Goal: Information Seeking & Learning: Check status

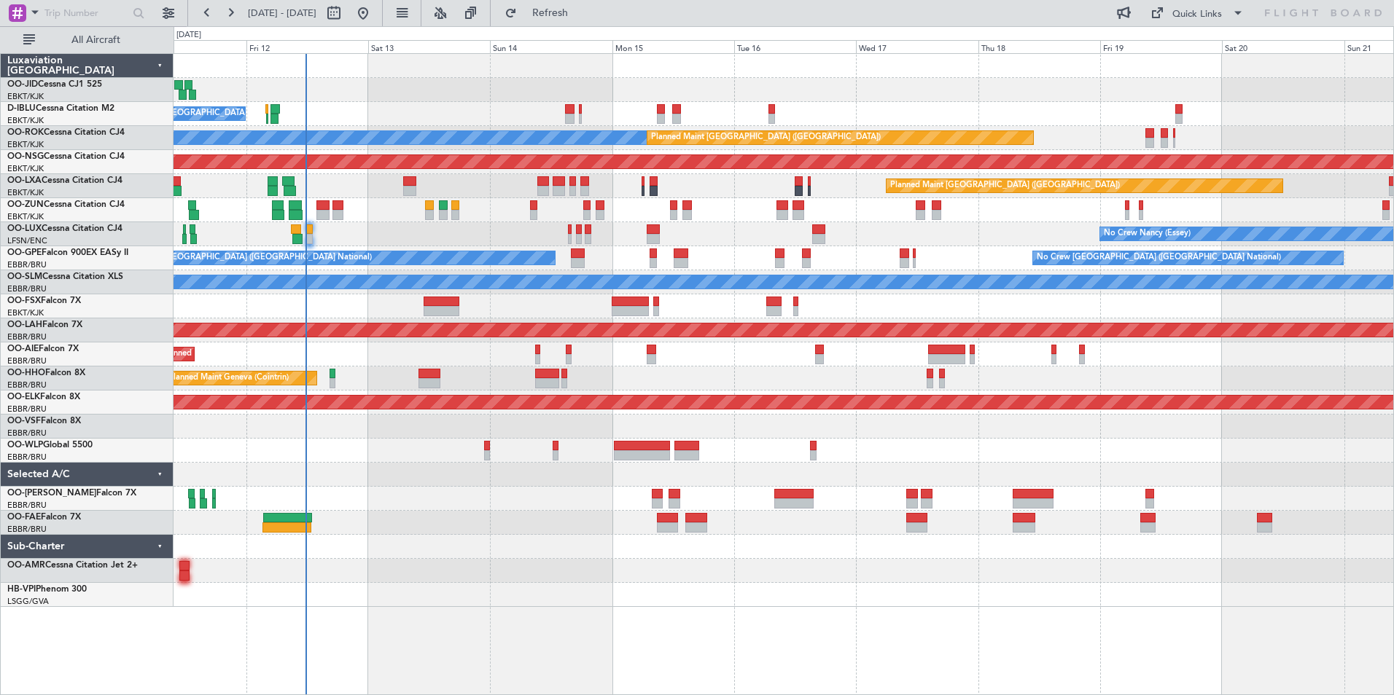
click at [455, 533] on div at bounding box center [782, 523] width 1219 height 24
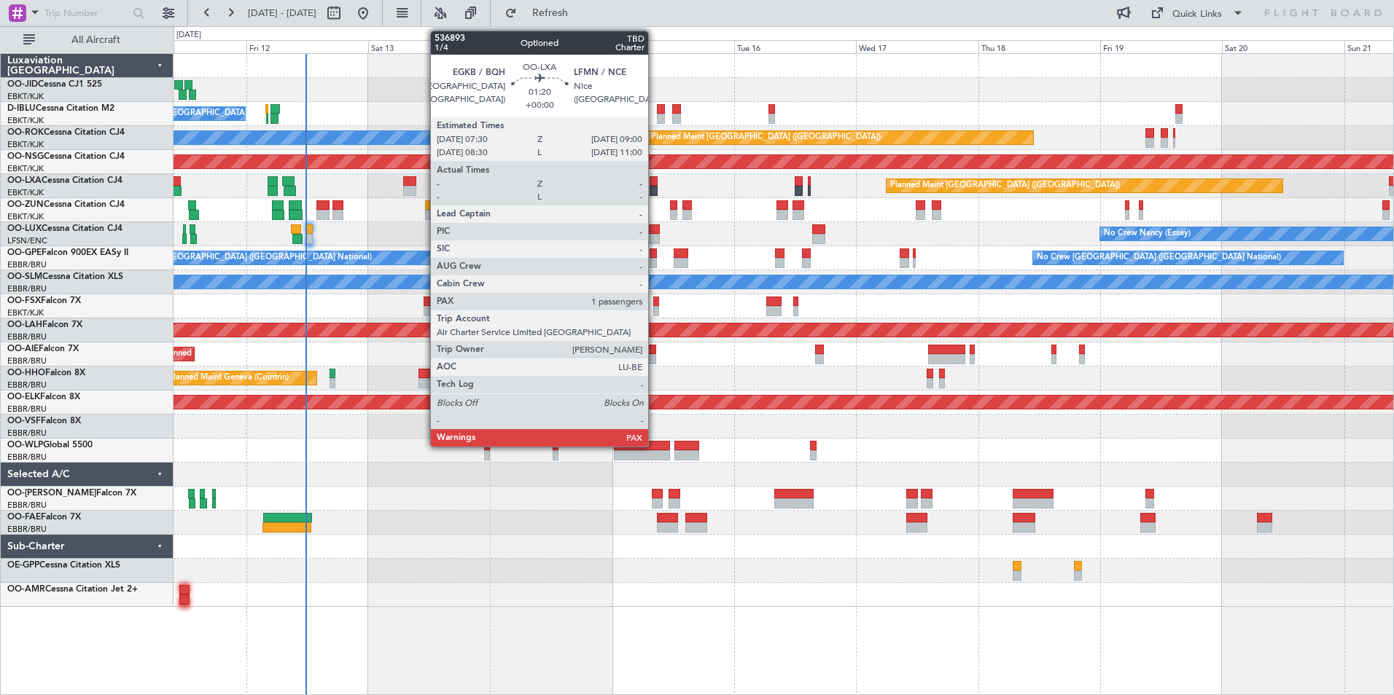
click at [654, 192] on div at bounding box center [653, 191] width 8 height 10
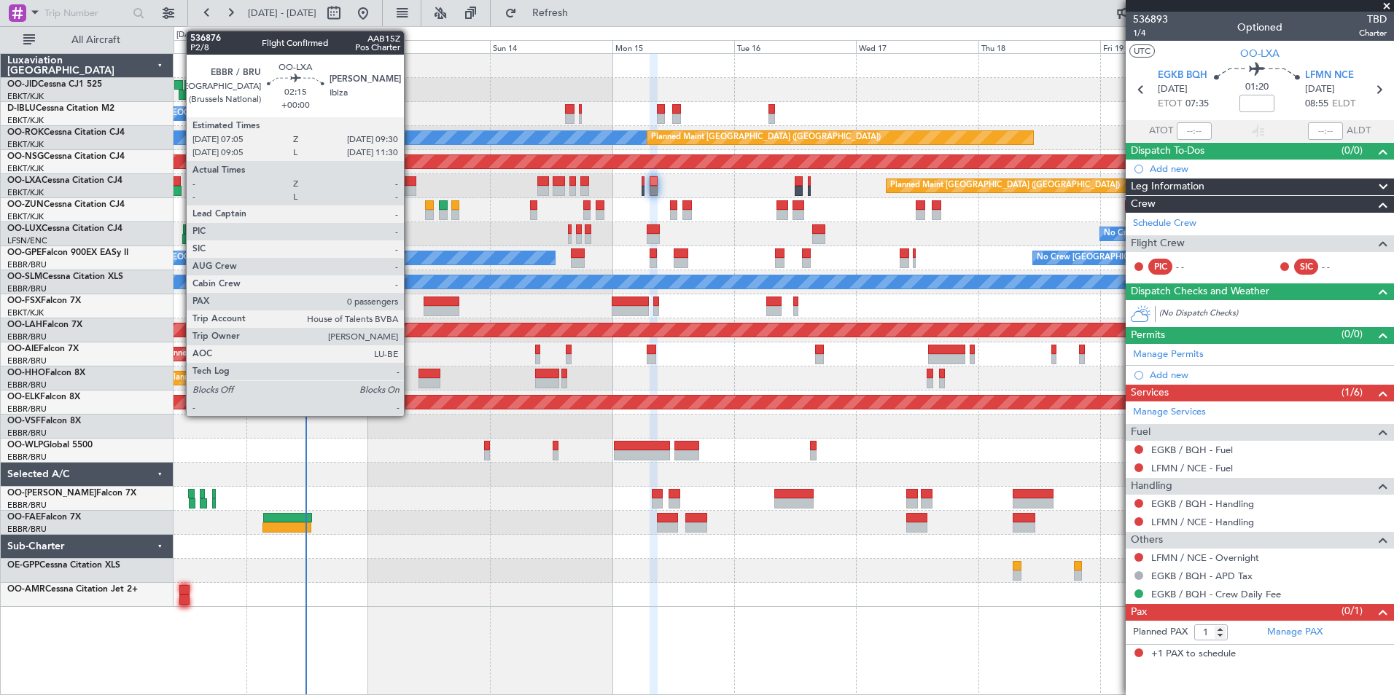
click at [410, 184] on div at bounding box center [409, 181] width 12 height 10
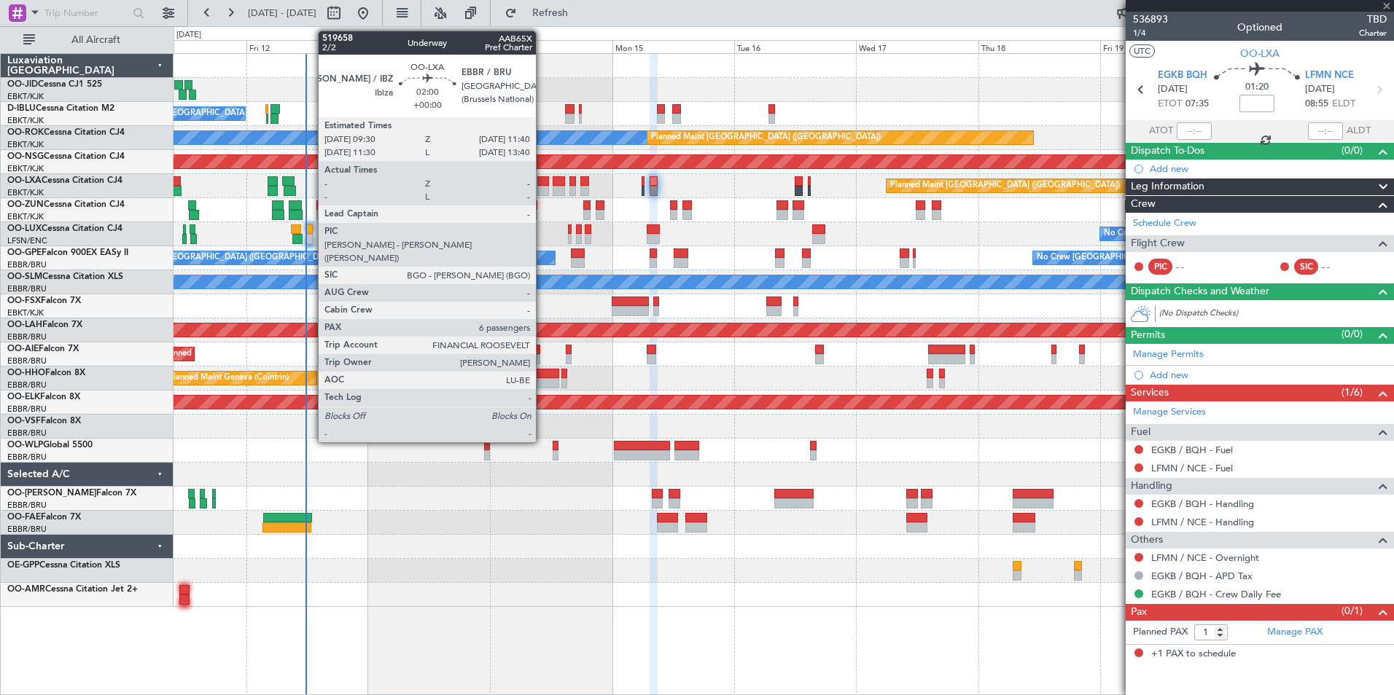
type input "0"
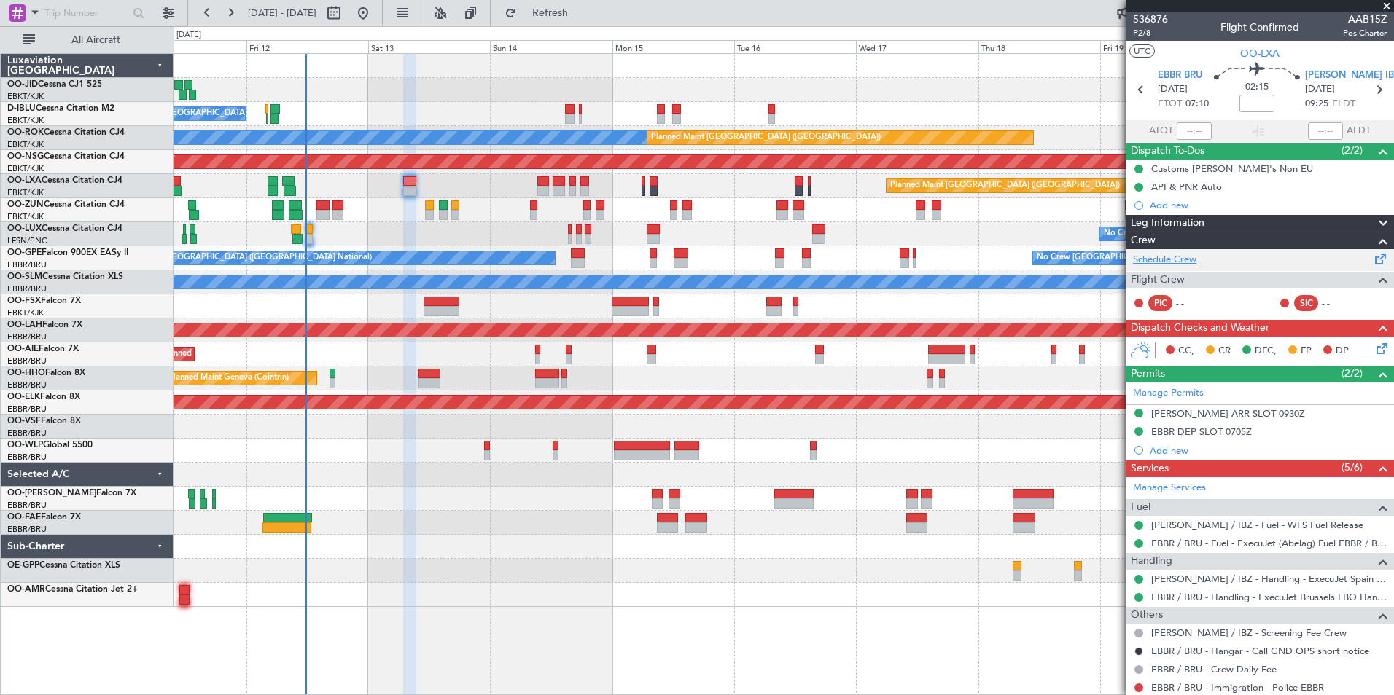
click at [1174, 258] on link "Schedule Crew" at bounding box center [1164, 260] width 63 height 15
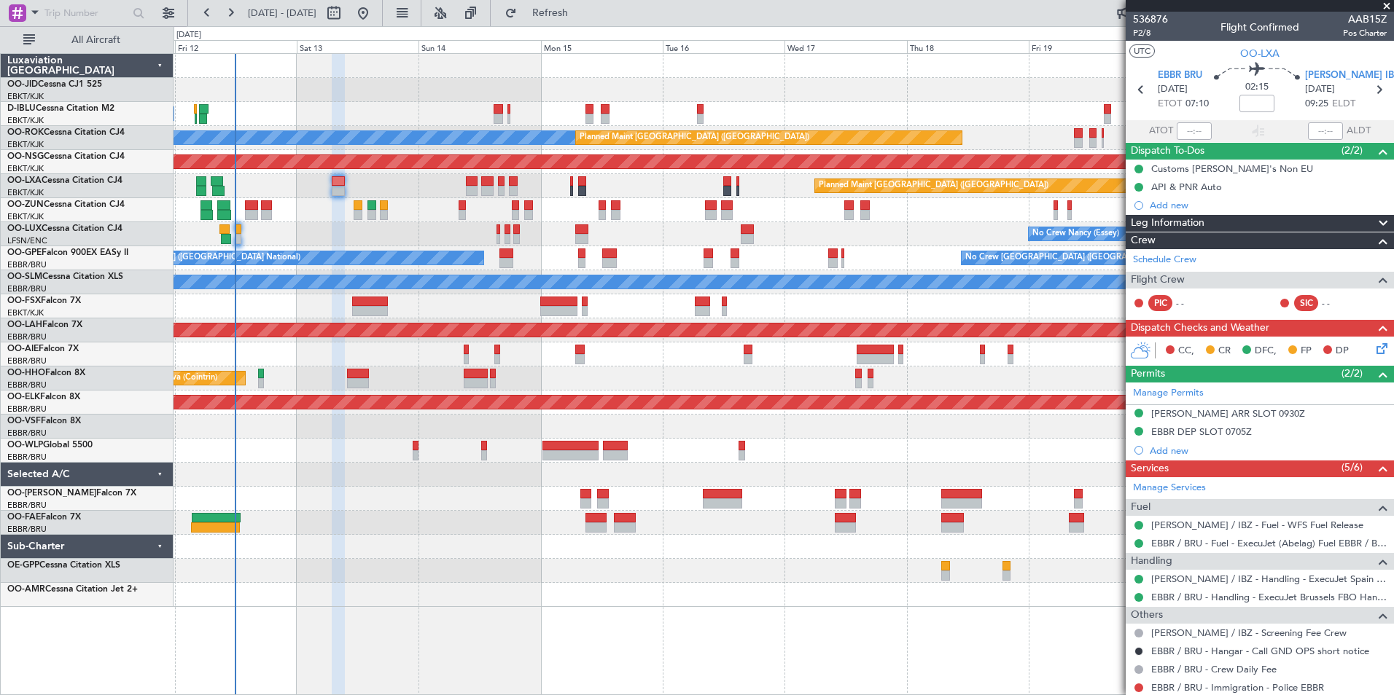
click at [340, 560] on div "No Crew [GEOGRAPHIC_DATA] ([GEOGRAPHIC_DATA] National) A/C Unavailable [GEOGRAP…" at bounding box center [782, 330] width 1219 height 553
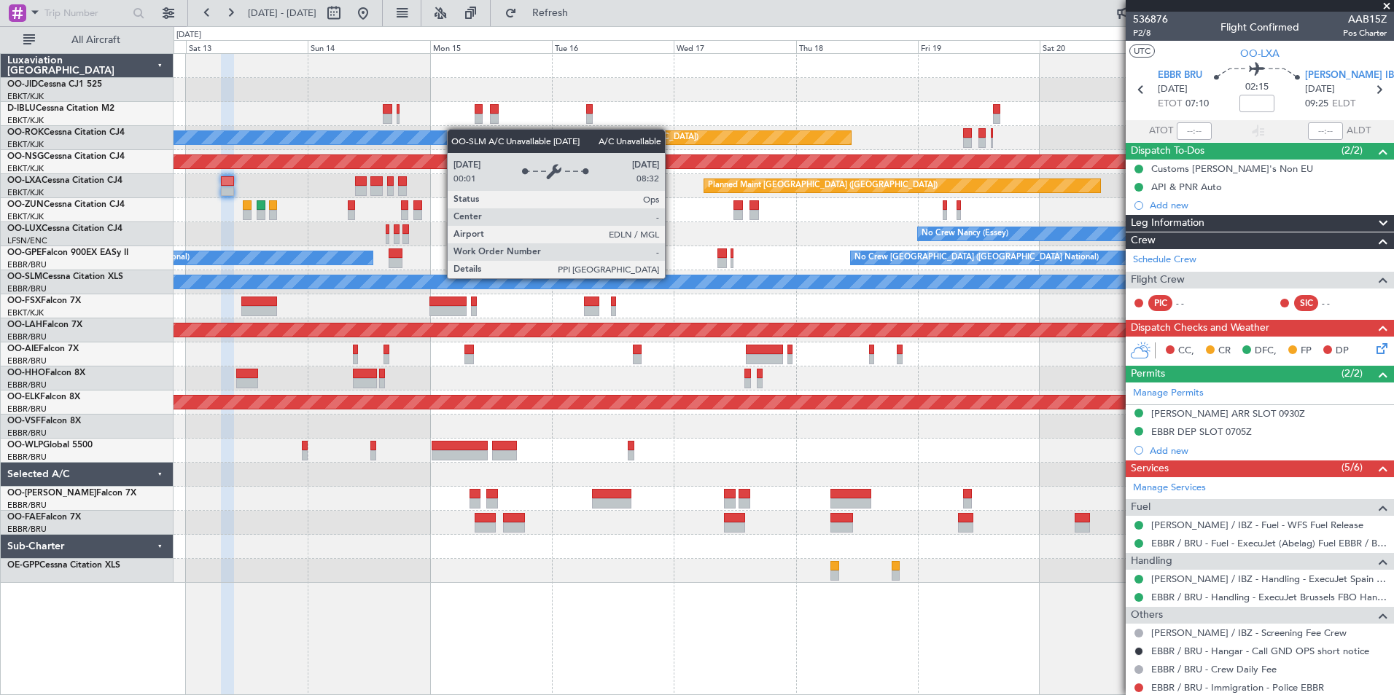
click at [560, 283] on div "A/C Unavailable [GEOGRAPHIC_DATA]" at bounding box center [783, 282] width 3657 height 13
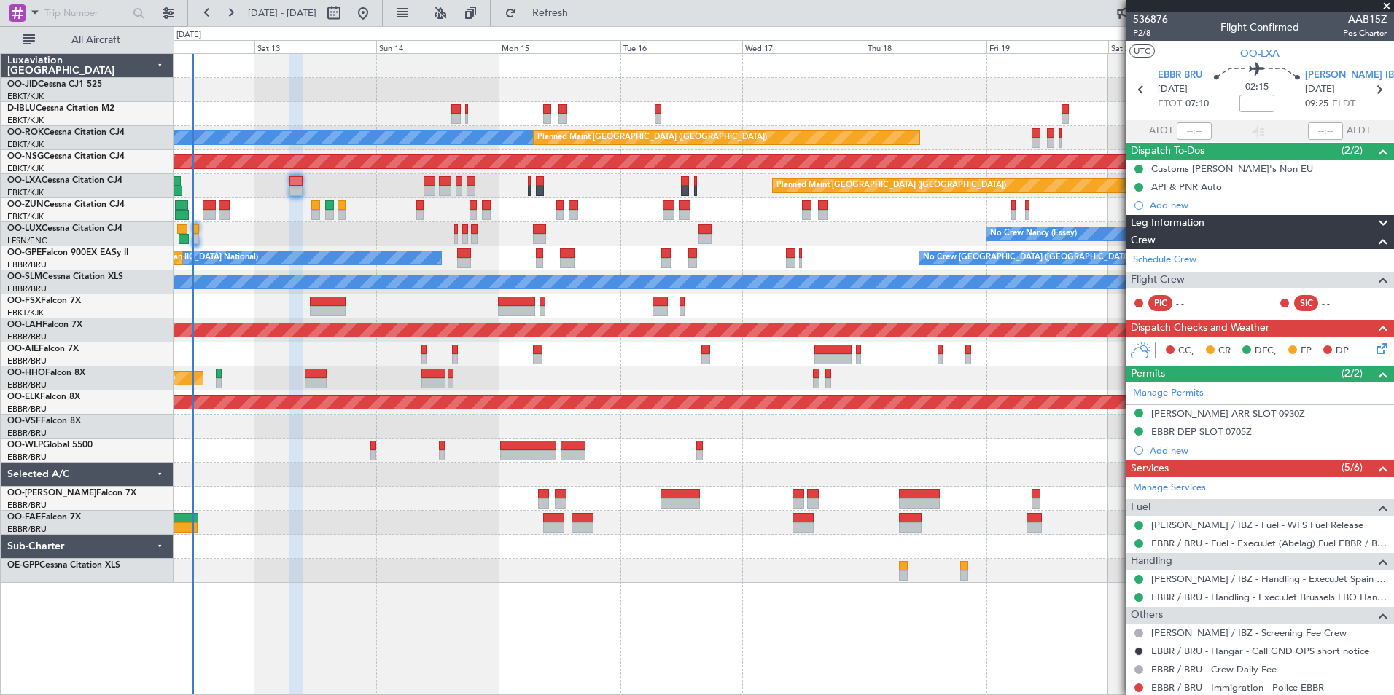
click at [629, 375] on div "No Crew [GEOGRAPHIC_DATA] ([GEOGRAPHIC_DATA] National) A/C Unavailable [GEOGRAP…" at bounding box center [782, 318] width 1219 height 529
click at [173, 9] on button at bounding box center [168, 12] width 23 height 23
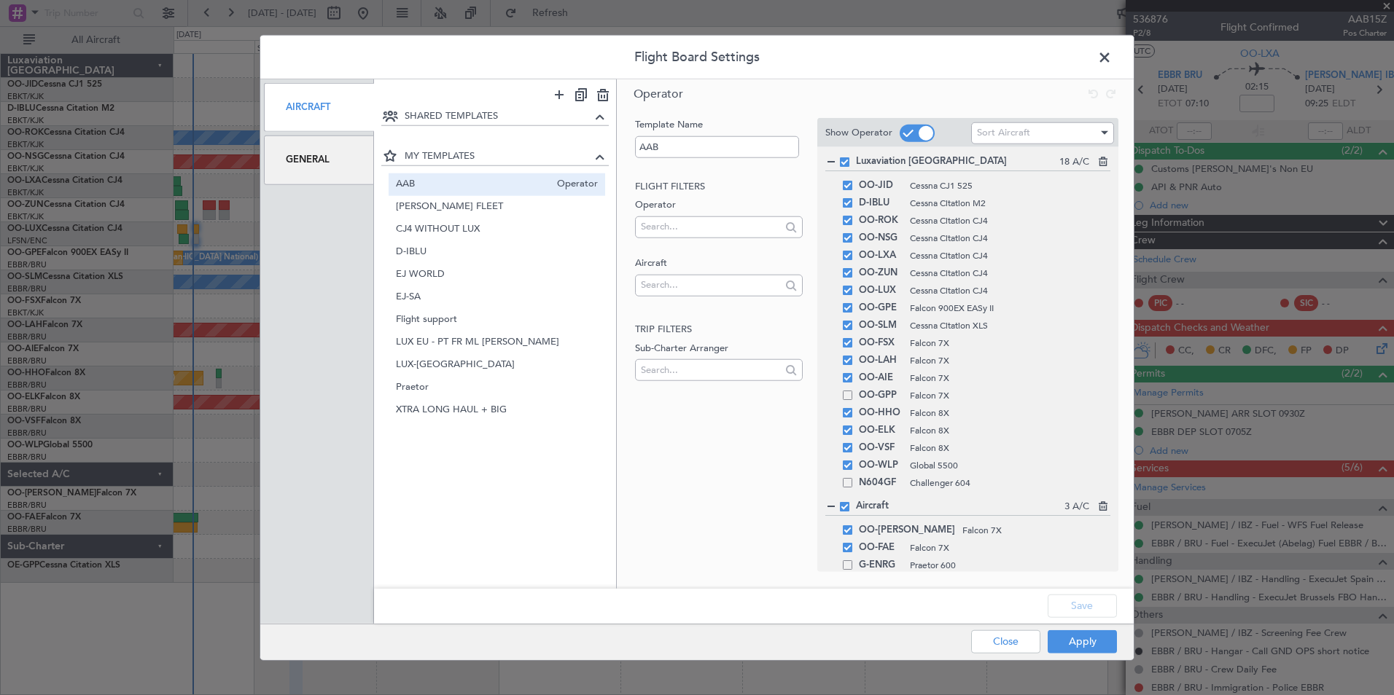
click at [330, 171] on div "General" at bounding box center [319, 160] width 110 height 49
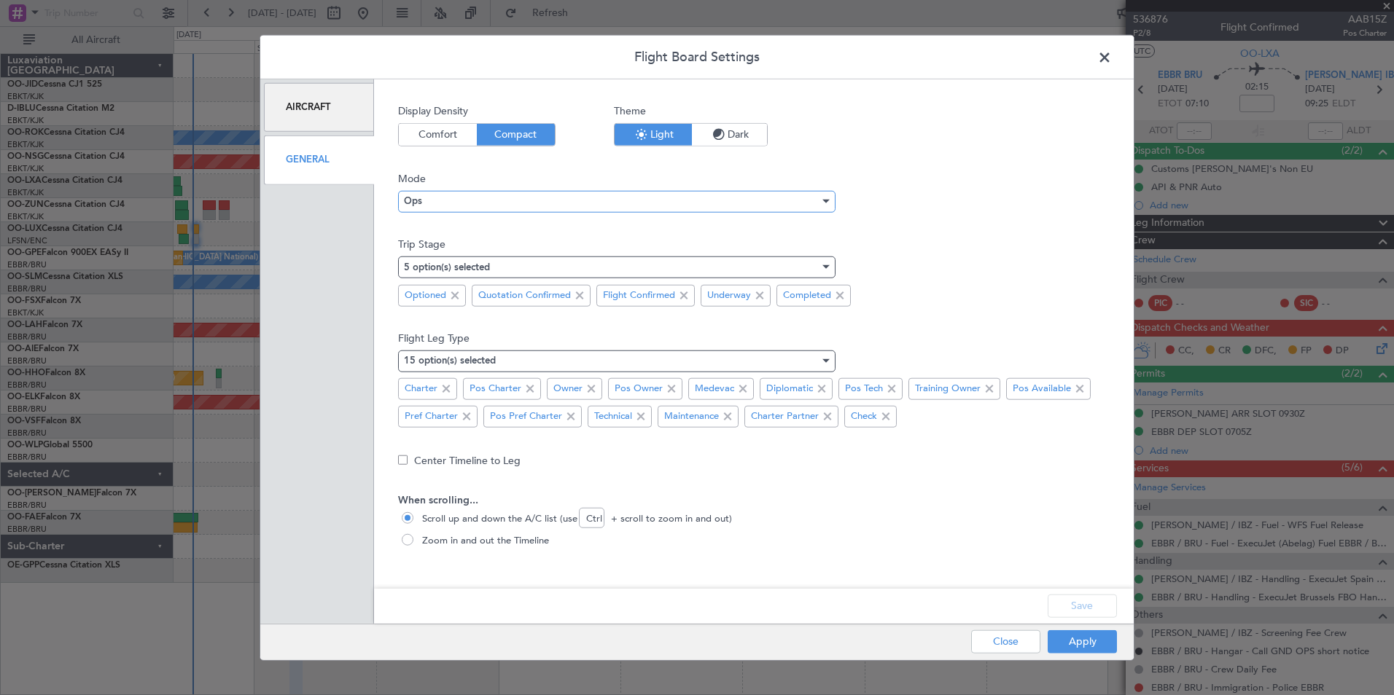
click at [463, 204] on div "Ops" at bounding box center [611, 201] width 415 height 22
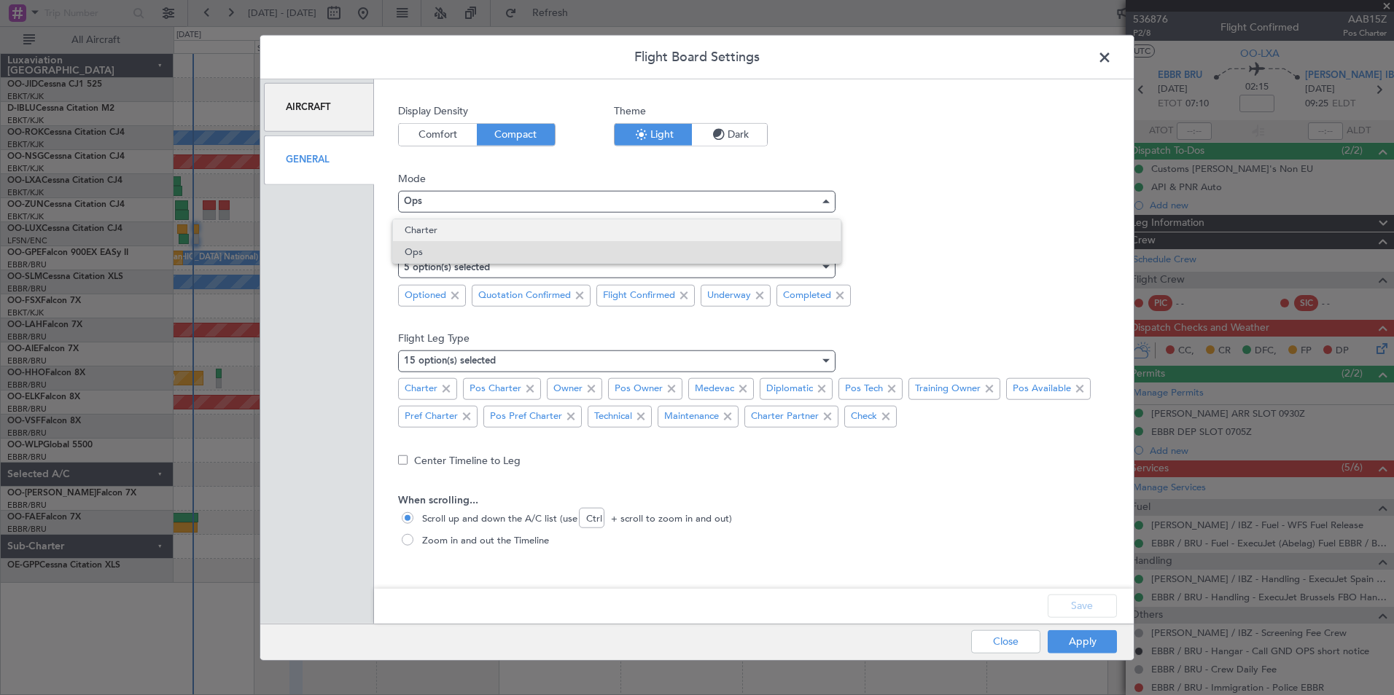
click at [456, 229] on span "Charter" at bounding box center [617, 230] width 424 height 22
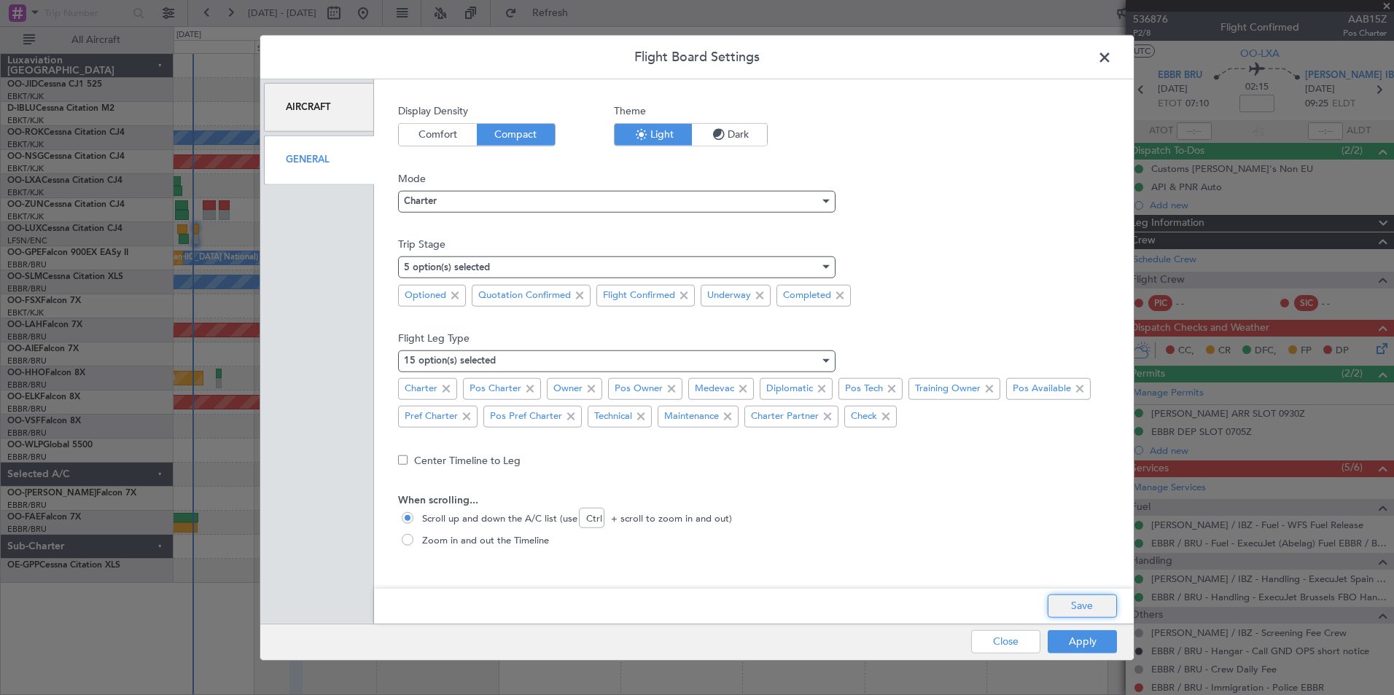
click at [1101, 595] on button "Save" at bounding box center [1081, 605] width 69 height 23
click at [1085, 647] on div "Apply Close" at bounding box center [1015, 642] width 212 height 36
click at [1085, 647] on button "Apply" at bounding box center [1081, 641] width 69 height 23
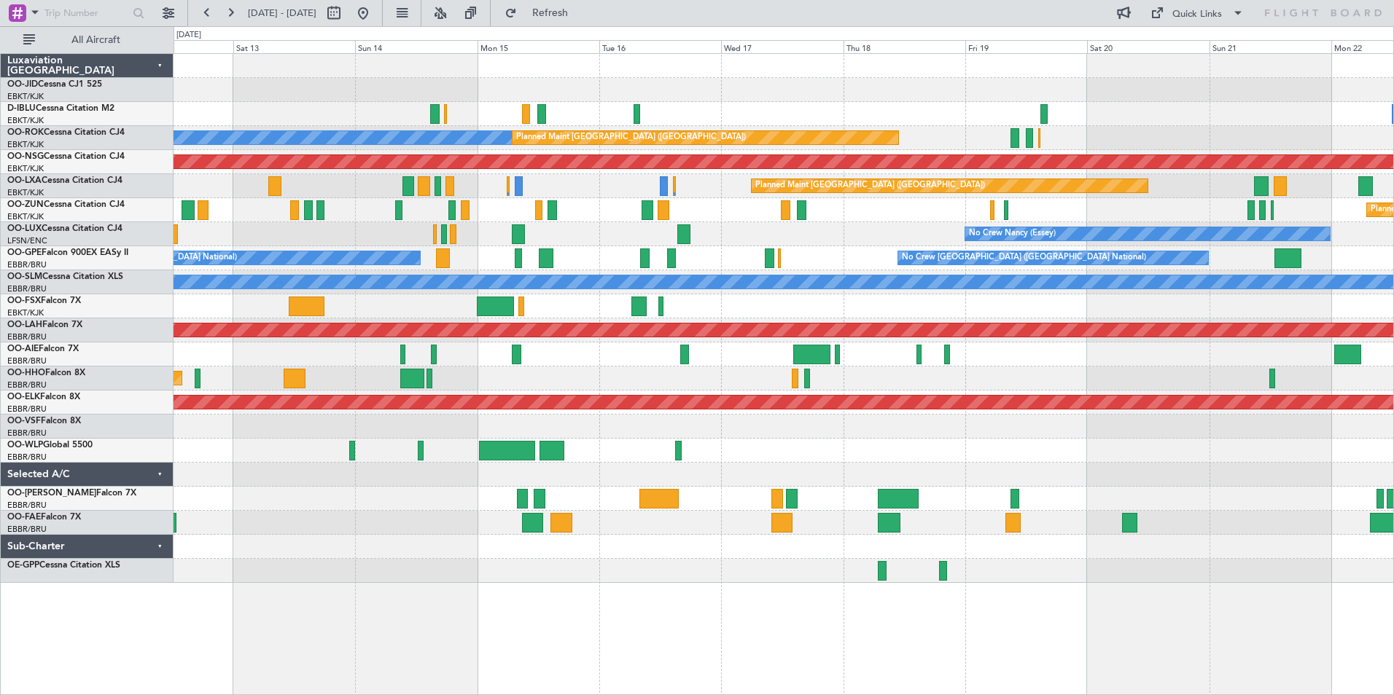
click at [325, 314] on div "No Crew [GEOGRAPHIC_DATA] ([GEOGRAPHIC_DATA] National) A/C Unavailable [GEOGRAP…" at bounding box center [782, 318] width 1219 height 529
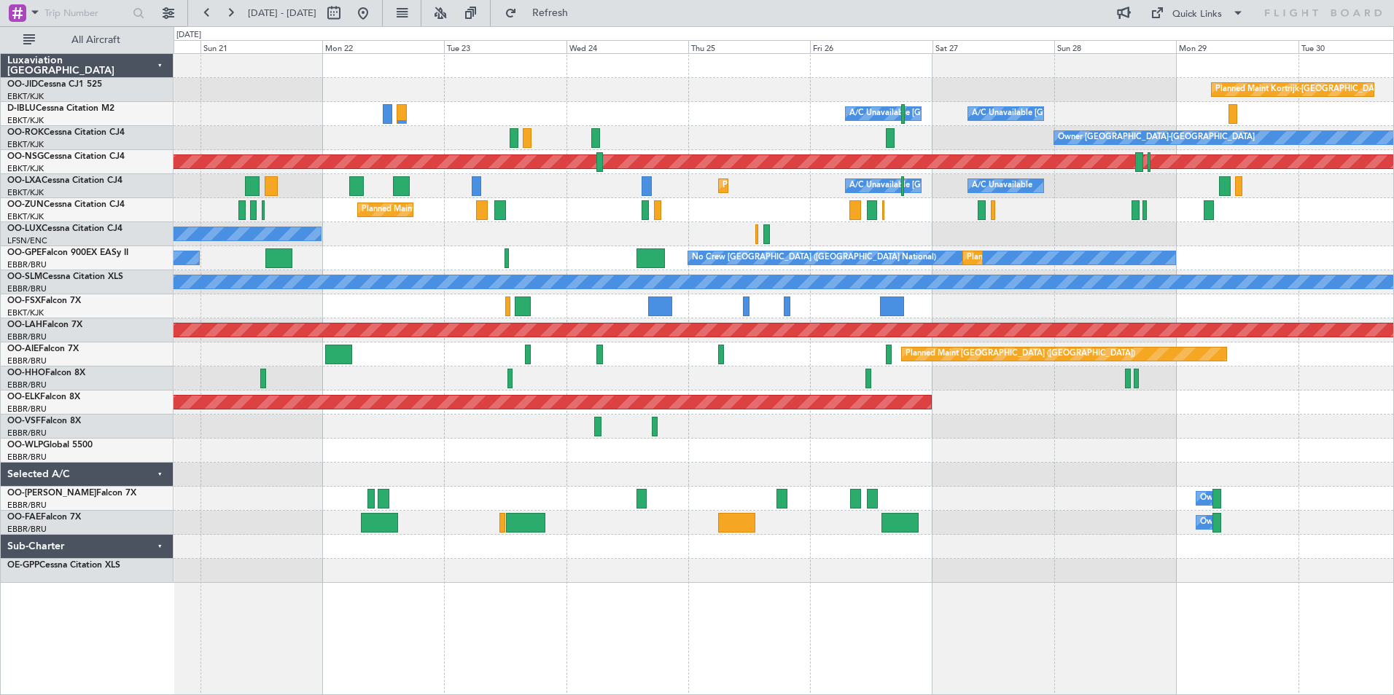
click at [554, 292] on div "Planned Maint Kortrijk-[GEOGRAPHIC_DATA] A/C Unavailable [GEOGRAPHIC_DATA] ([GE…" at bounding box center [782, 318] width 1219 height 529
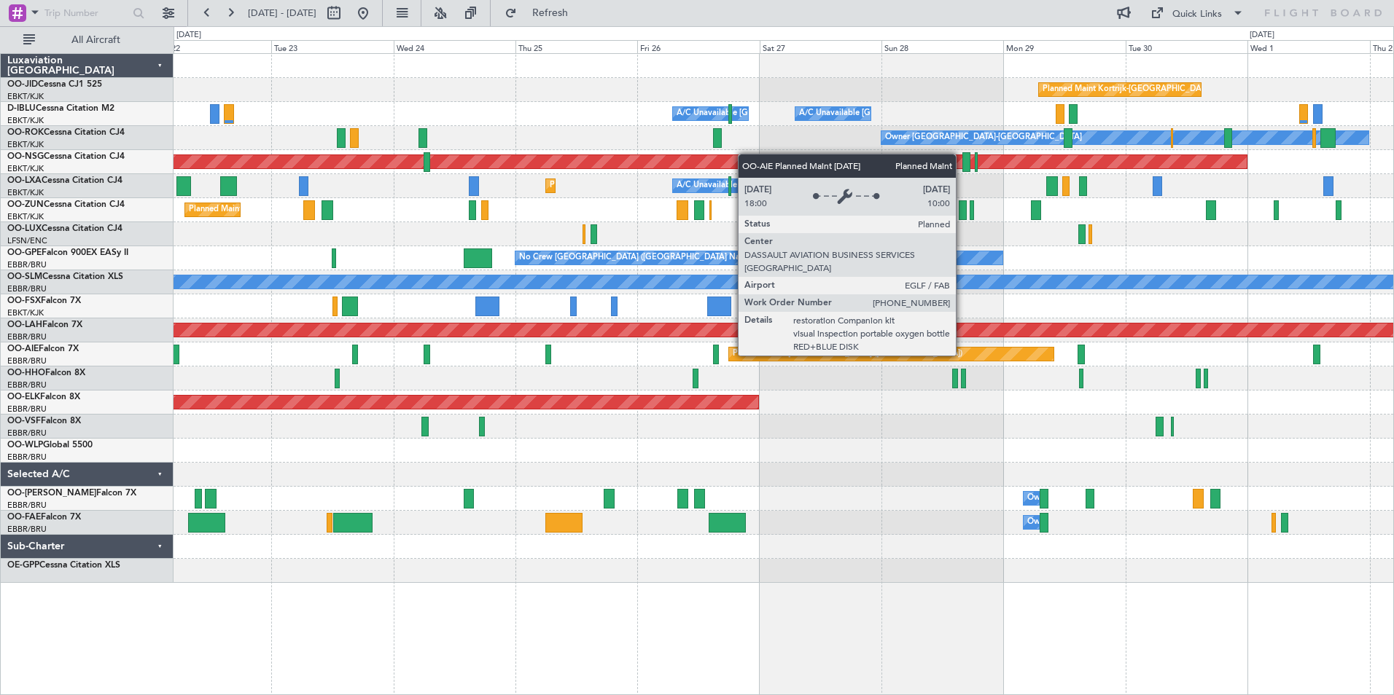
click at [516, 383] on div "Planned Maint Kortrijk-[GEOGRAPHIC_DATA] A/C Unavailable [GEOGRAPHIC_DATA] ([GE…" at bounding box center [782, 318] width 1219 height 529
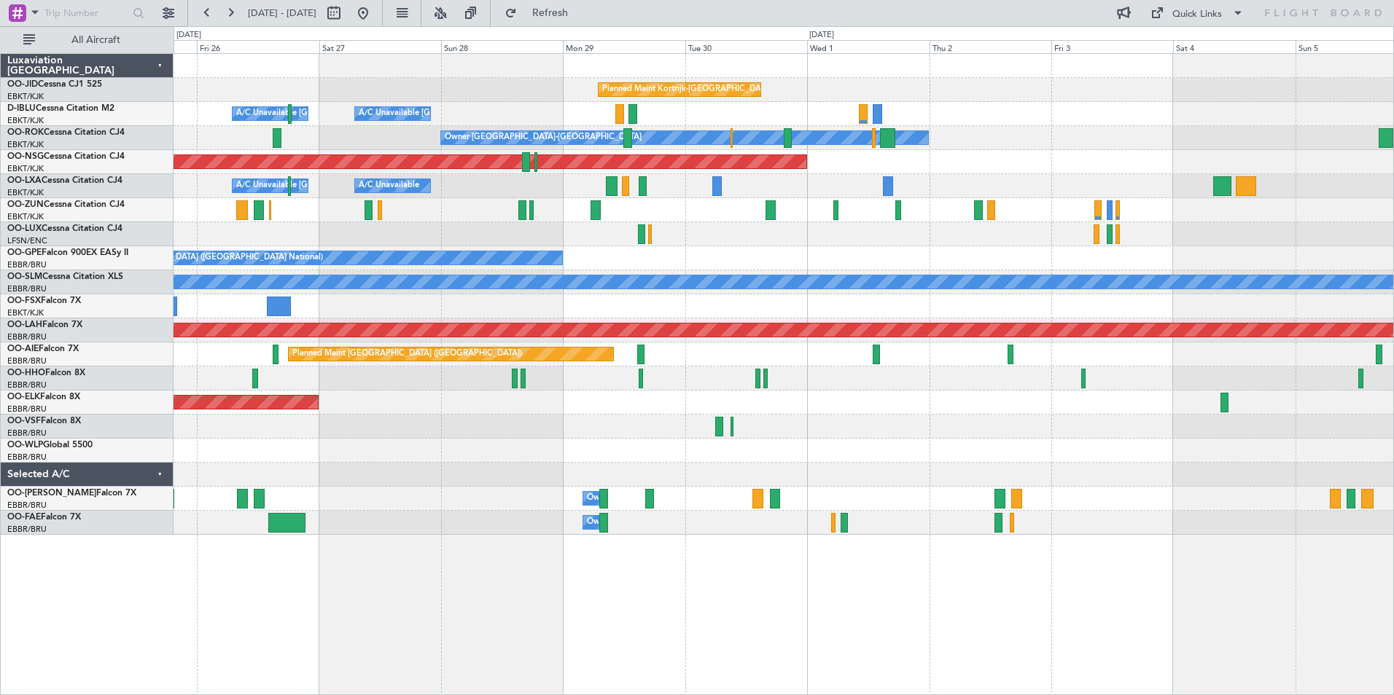
click at [603, 259] on div "Planned Maint Kortrijk-[GEOGRAPHIC_DATA] A/C Unavailable [GEOGRAPHIC_DATA] ([GE…" at bounding box center [782, 294] width 1219 height 481
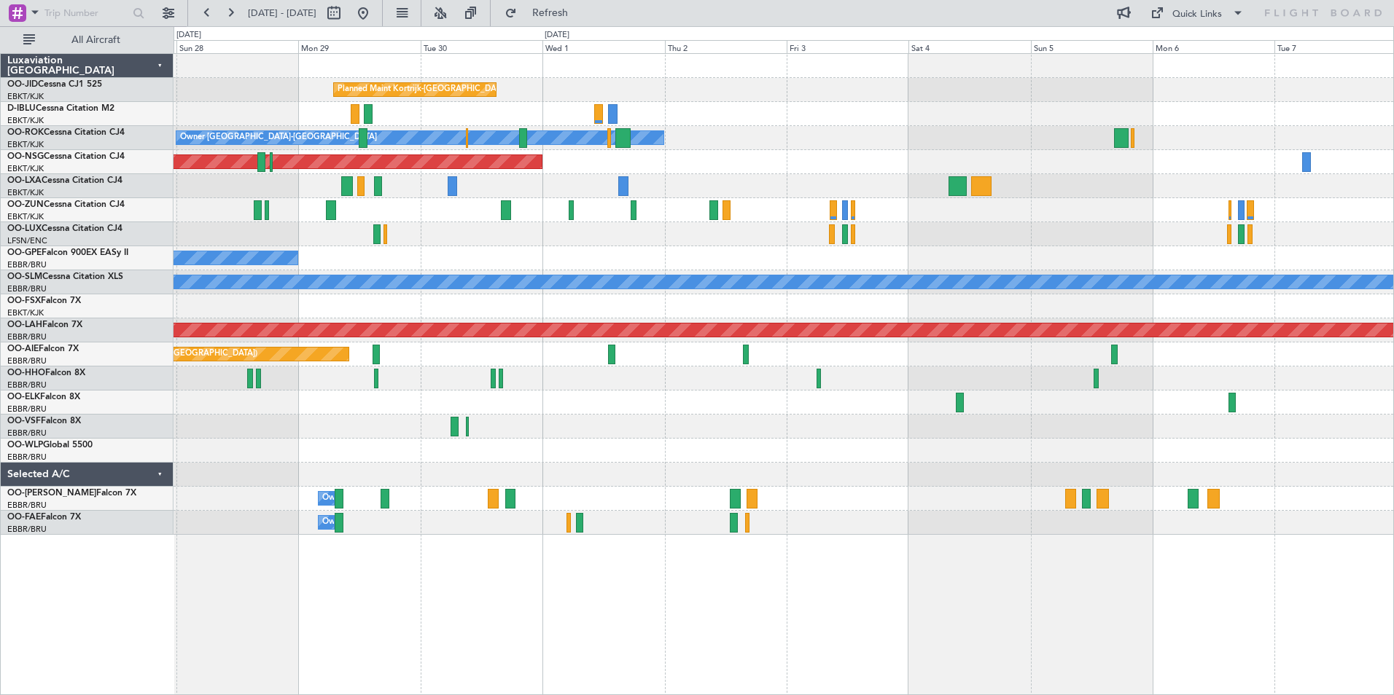
click at [560, 320] on div "Planned Maint Kortrijk-[GEOGRAPHIC_DATA] A/C Unavailable [GEOGRAPHIC_DATA] ([GE…" at bounding box center [782, 294] width 1219 height 481
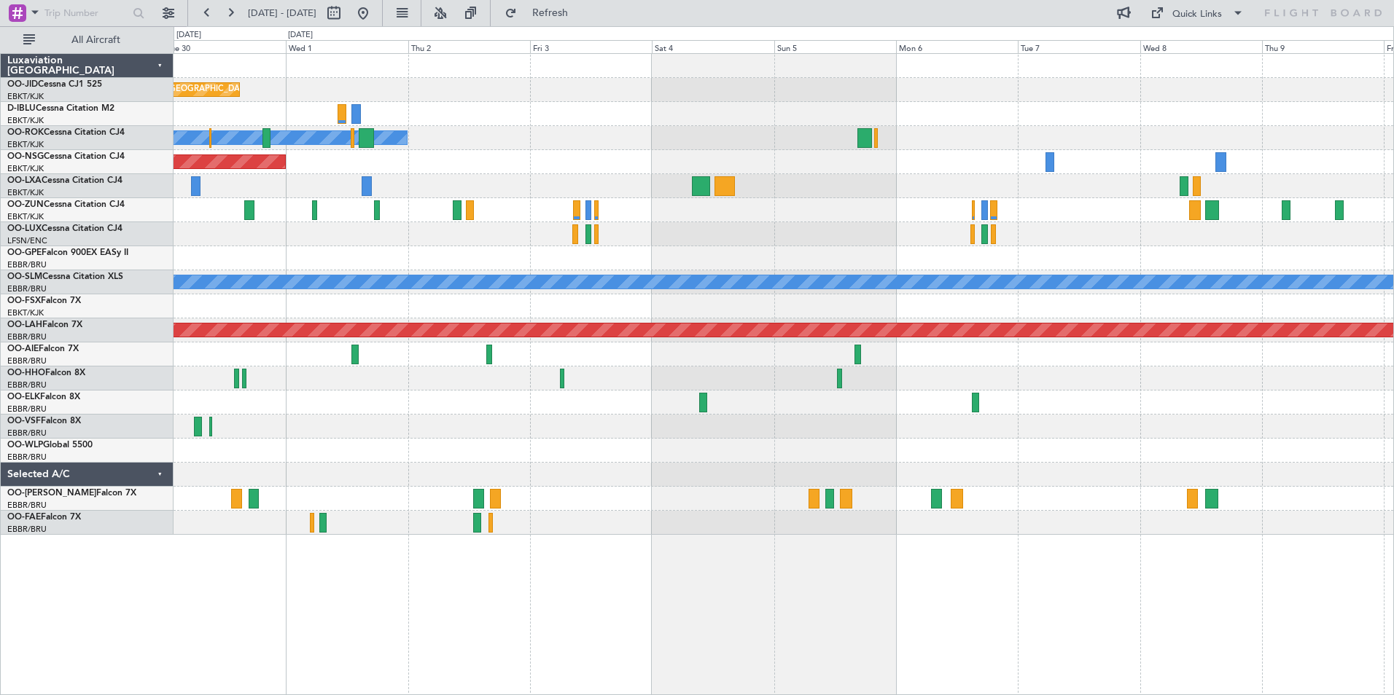
click at [485, 276] on div "Planned Maint Kortrijk-[GEOGRAPHIC_DATA] A/C Unavailable [GEOGRAPHIC_DATA]-[GEO…" at bounding box center [782, 294] width 1219 height 481
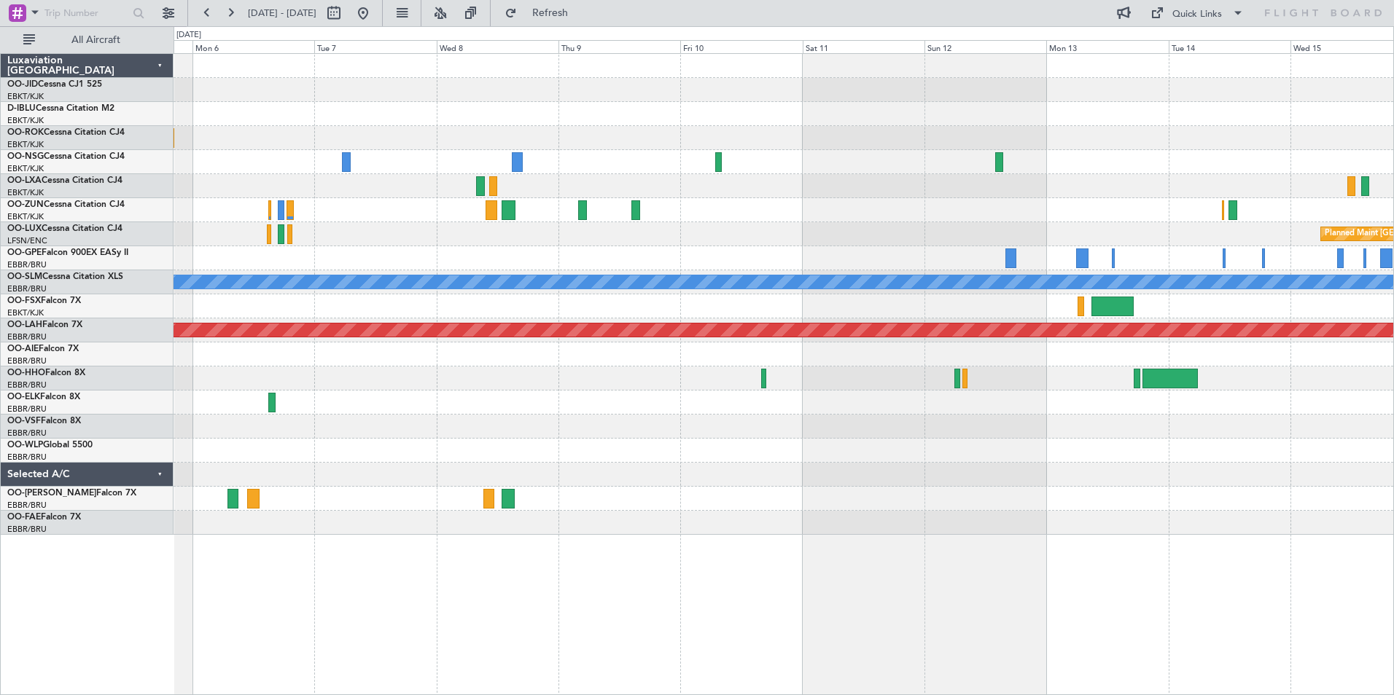
click at [644, 308] on div "Planned Maint [GEOGRAPHIC_DATA] ([GEOGRAPHIC_DATA] National) A/C Unavailable [G…" at bounding box center [782, 294] width 1219 height 481
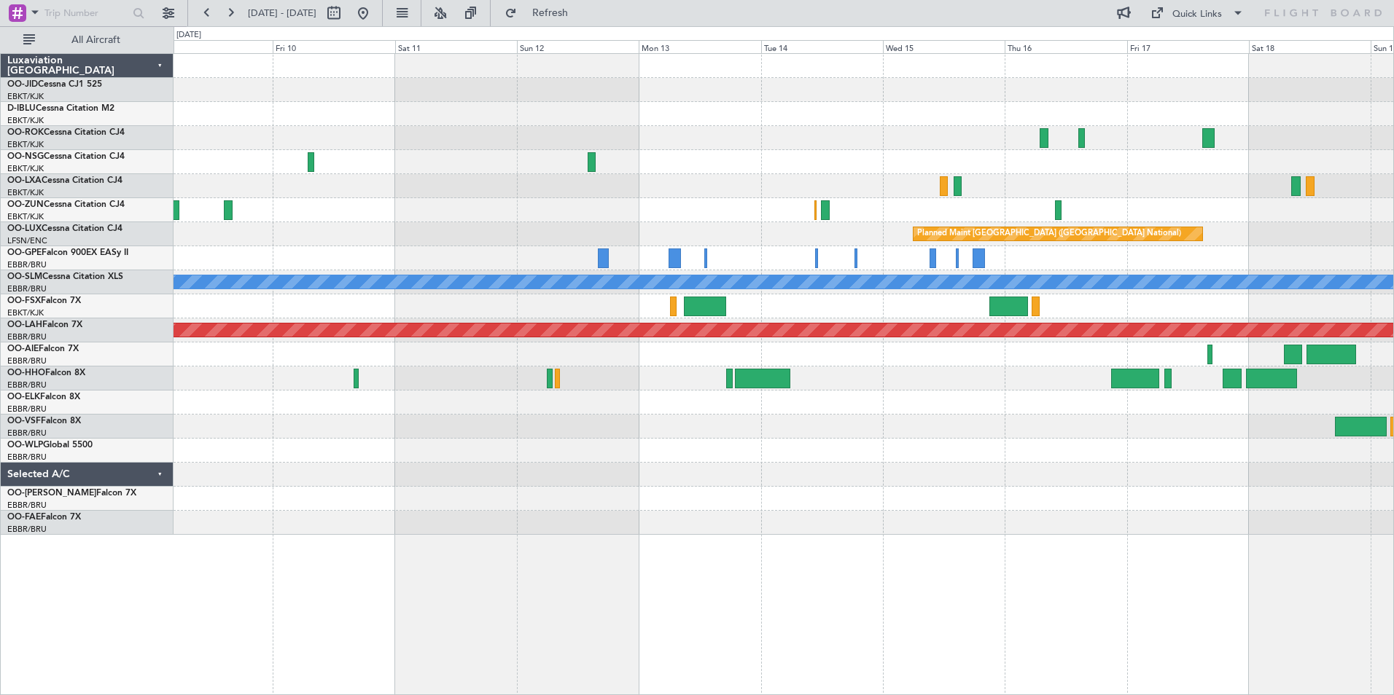
click at [575, 466] on div "Planned Maint [GEOGRAPHIC_DATA] ([GEOGRAPHIC_DATA] National) A/C Unavailable [G…" at bounding box center [782, 294] width 1219 height 481
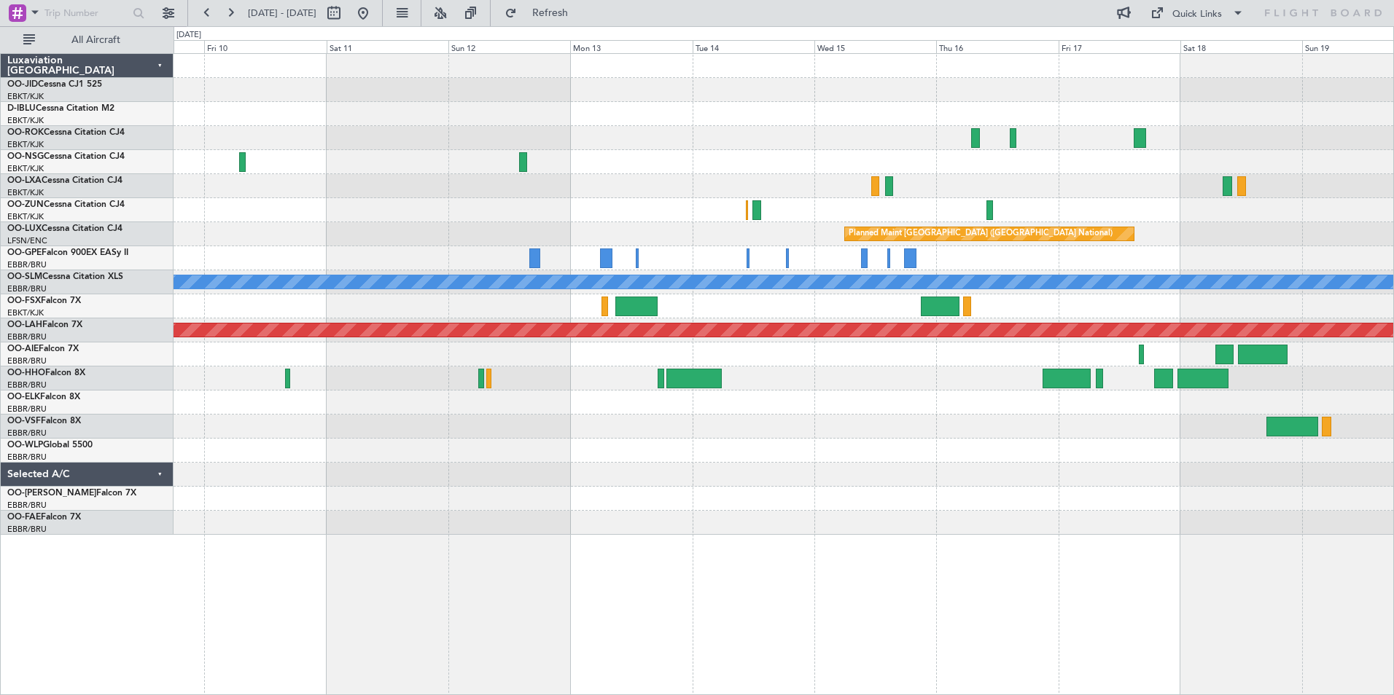
click at [637, 486] on div at bounding box center [782, 475] width 1219 height 24
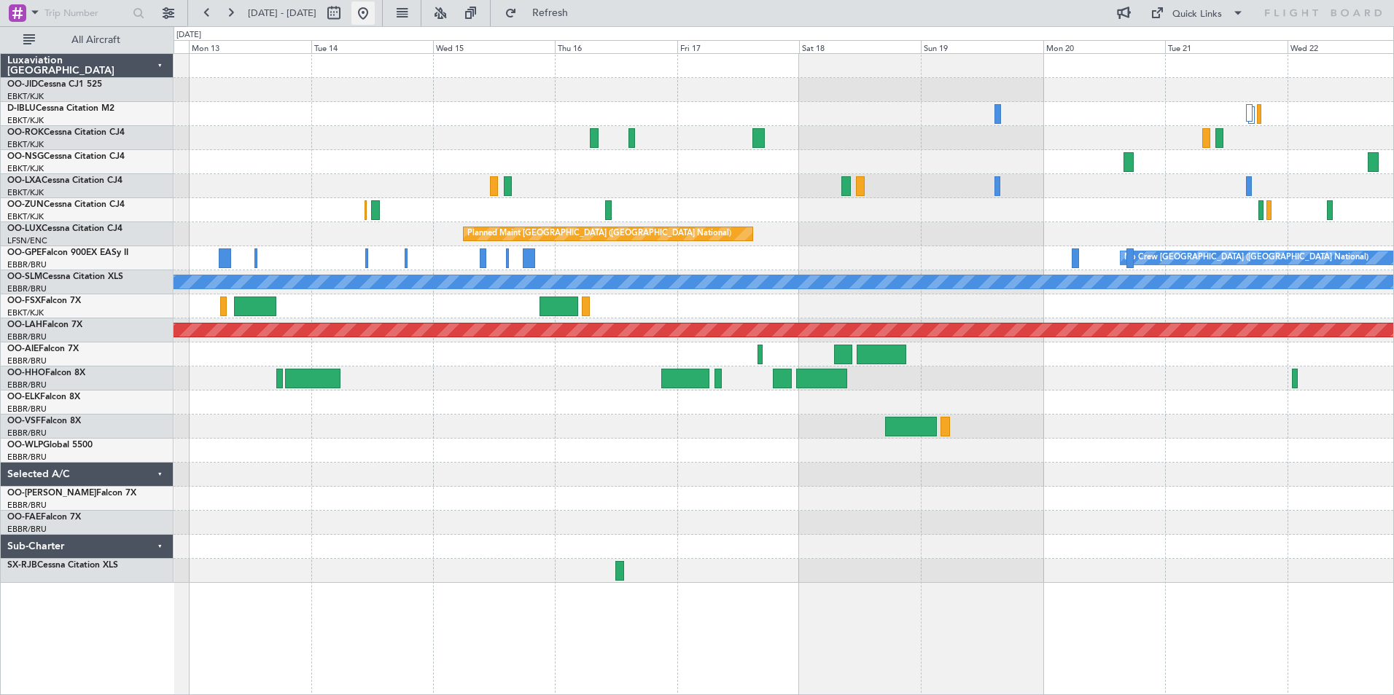
click at [375, 12] on button at bounding box center [362, 12] width 23 height 23
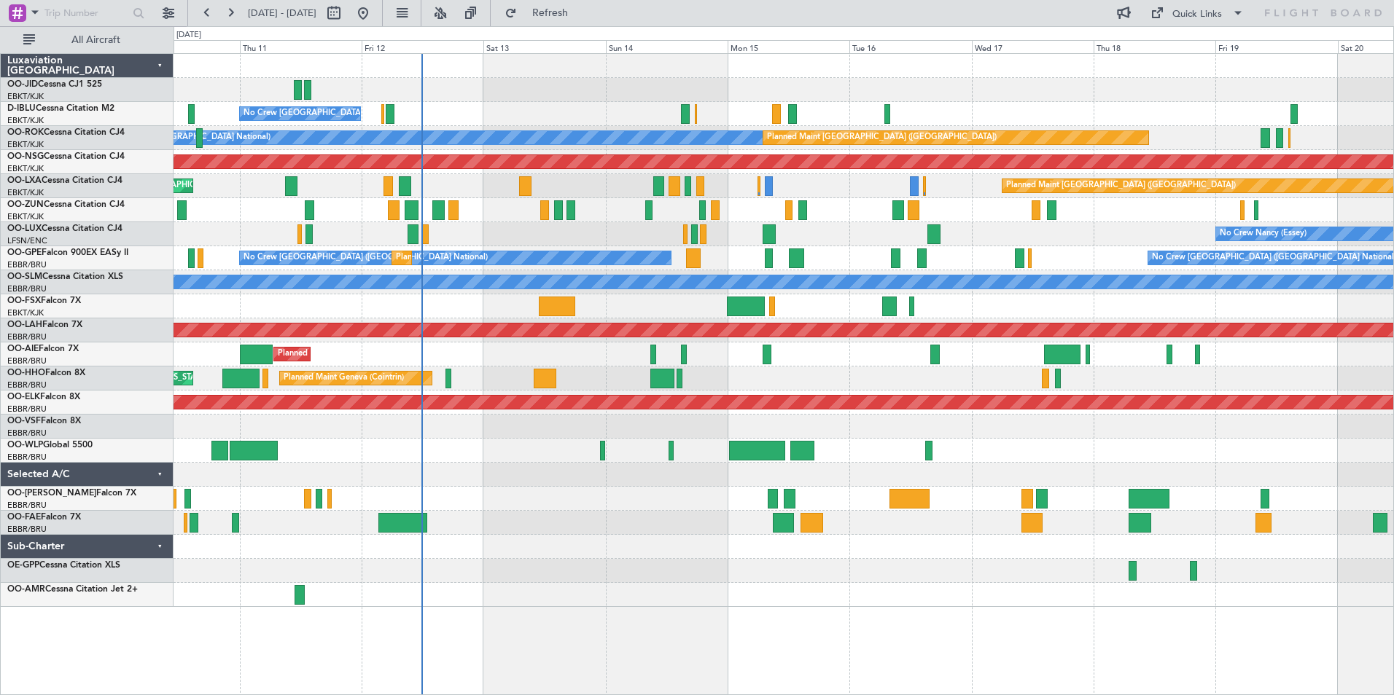
click at [547, 507] on div "No Crew [GEOGRAPHIC_DATA] ([GEOGRAPHIC_DATA] National) A/C Unavailable [GEOGRAP…" at bounding box center [782, 330] width 1219 height 553
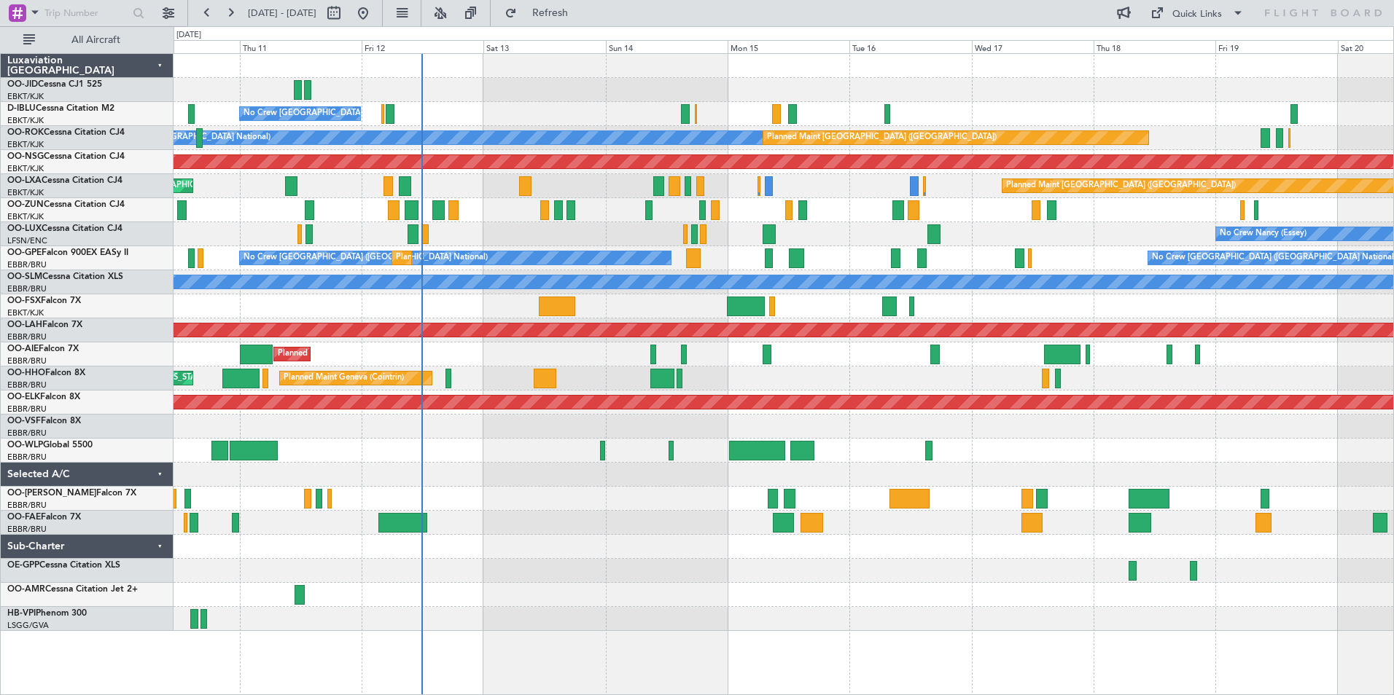
click at [507, 225] on div "No Crew [PERSON_NAME] ([PERSON_NAME]) No Crew [PERSON_NAME] ([PERSON_NAME])" at bounding box center [782, 234] width 1219 height 24
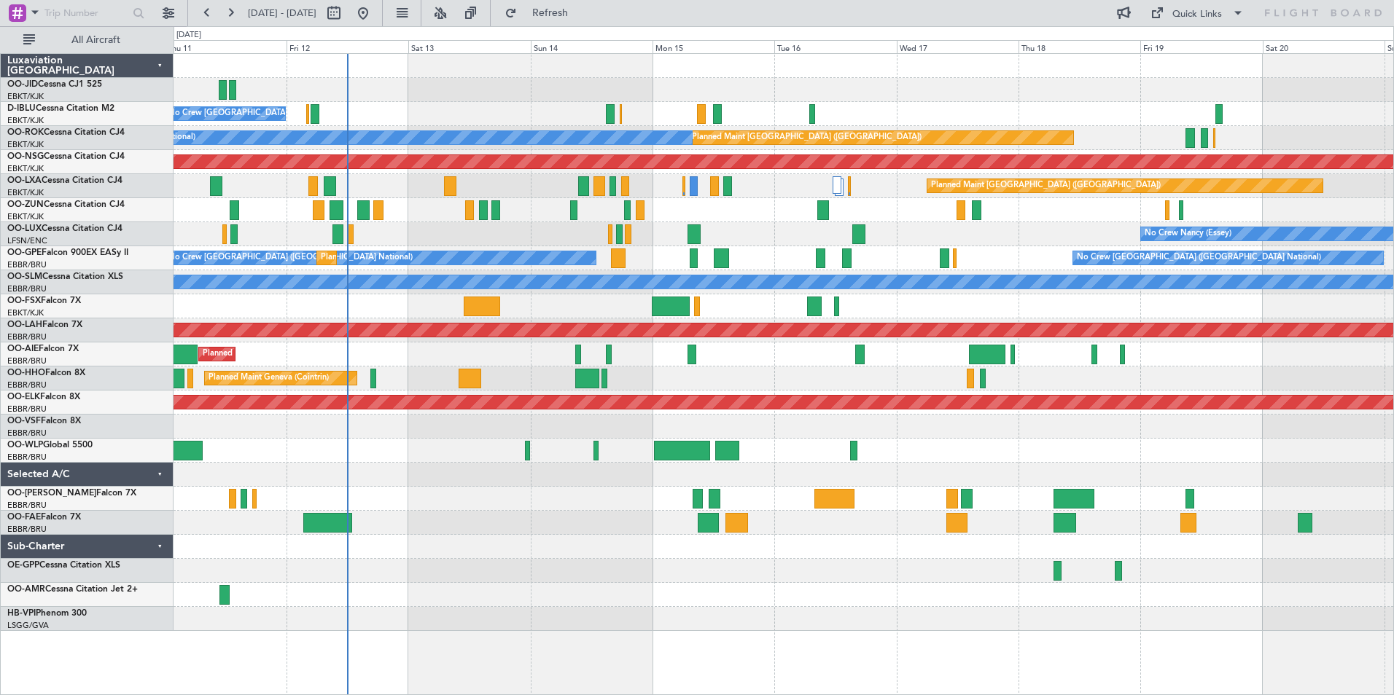
click at [572, 534] on div "No Crew [GEOGRAPHIC_DATA] ([GEOGRAPHIC_DATA] National) Planned Maint [GEOGRAPHI…" at bounding box center [782, 342] width 1219 height 577
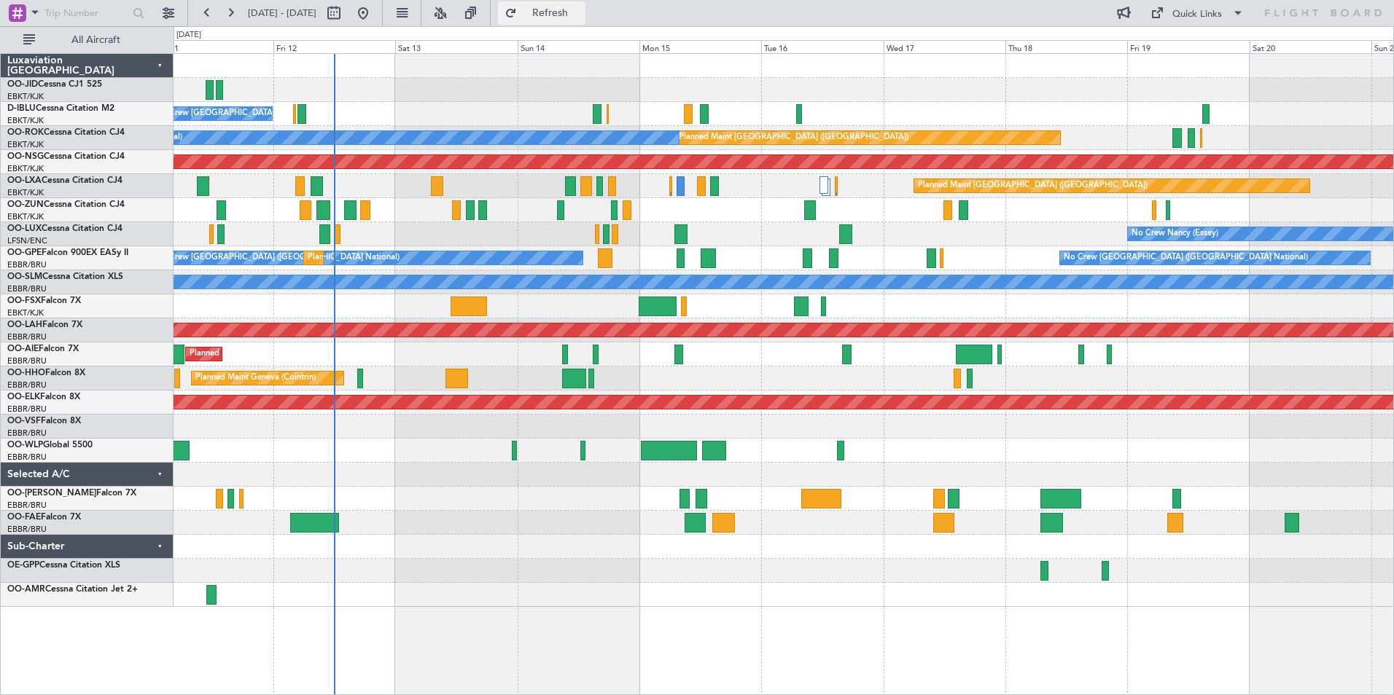
click at [581, 17] on span "Refresh" at bounding box center [550, 13] width 61 height 10
click at [850, 213] on div "Planned Maint Kortrijk-[GEOGRAPHIC_DATA]" at bounding box center [782, 210] width 1219 height 24
click at [581, 18] on span "Refresh" at bounding box center [550, 13] width 61 height 10
click at [582, 4] on button "Refresh" at bounding box center [541, 12] width 87 height 23
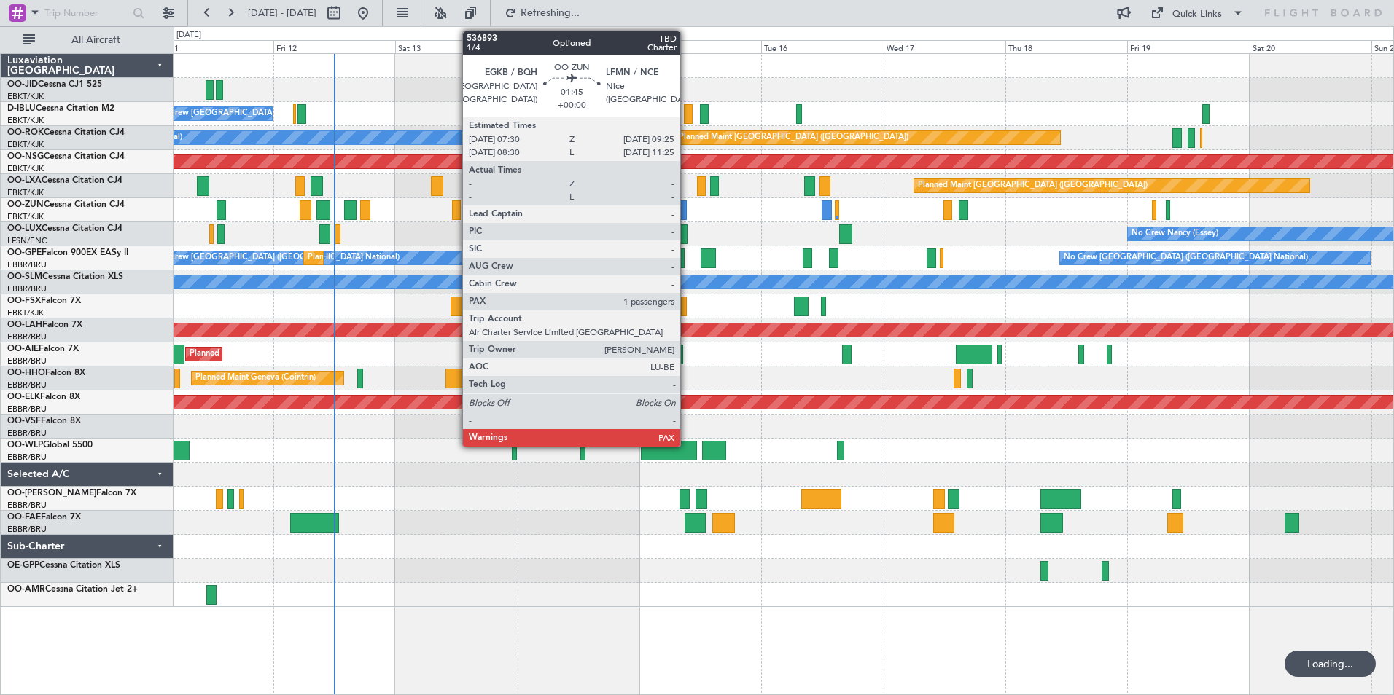
click at [687, 208] on div at bounding box center [681, 210] width 10 height 20
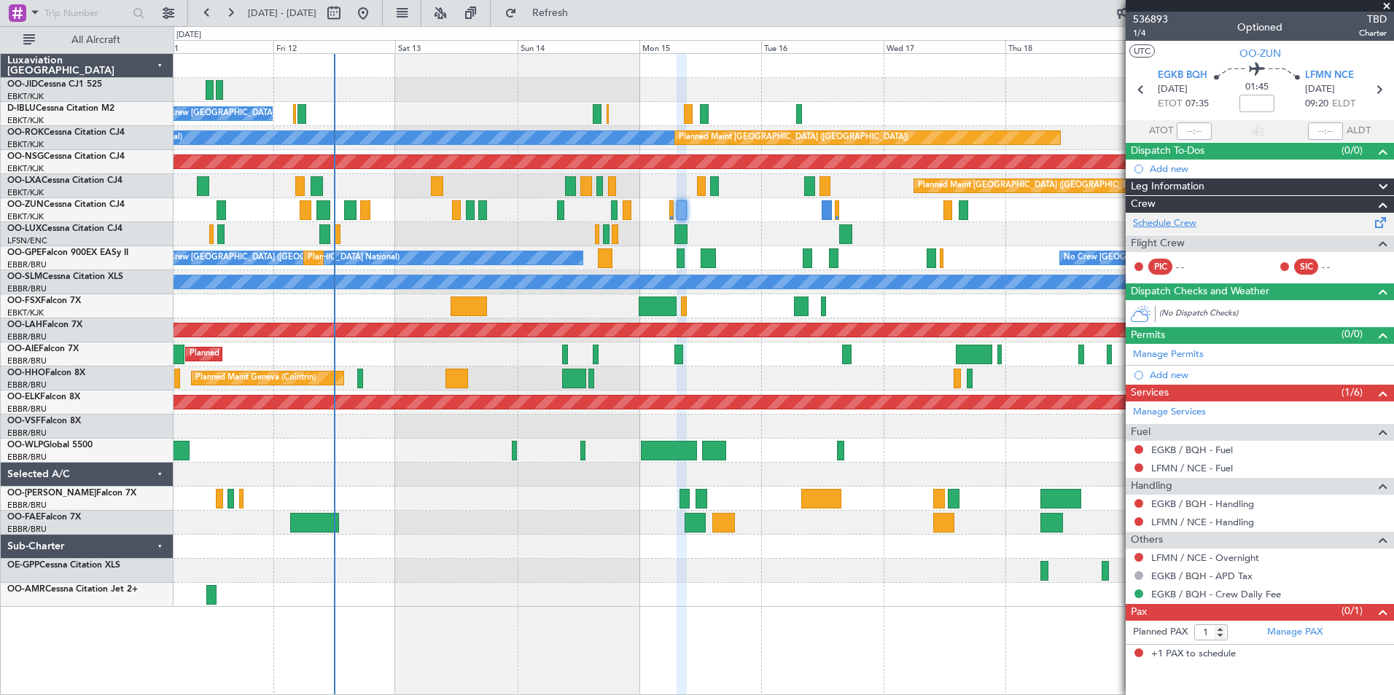
click at [1171, 224] on link "Schedule Crew" at bounding box center [1164, 223] width 63 height 15
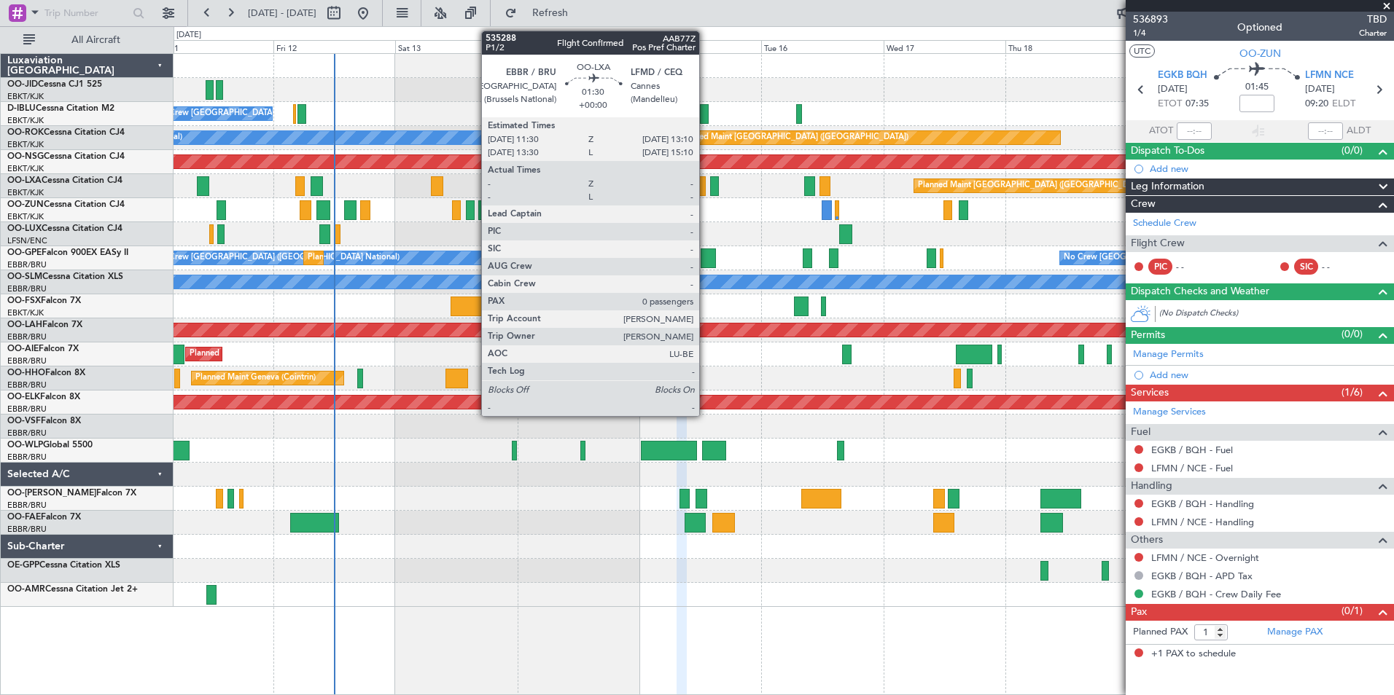
click at [706, 193] on div at bounding box center [701, 186] width 9 height 20
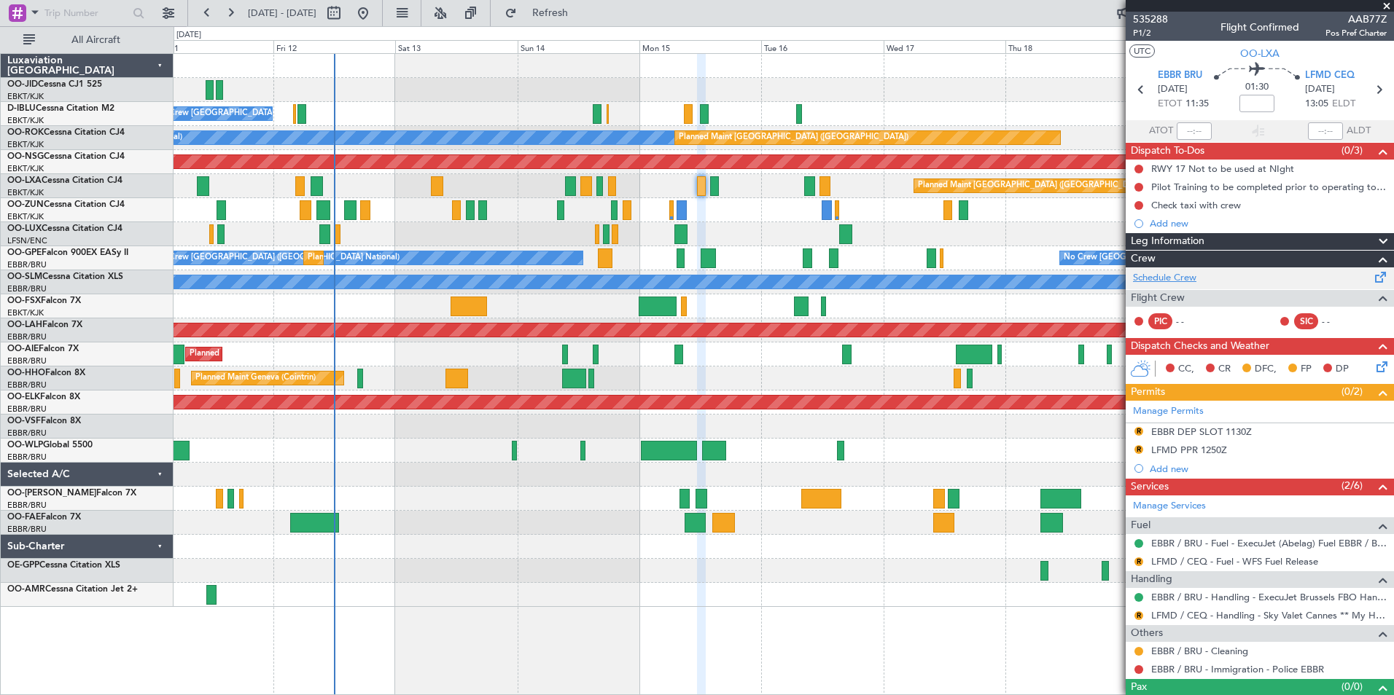
click at [1194, 283] on link "Schedule Crew" at bounding box center [1164, 278] width 63 height 15
click at [585, 21] on button "Refresh" at bounding box center [541, 12] width 87 height 23
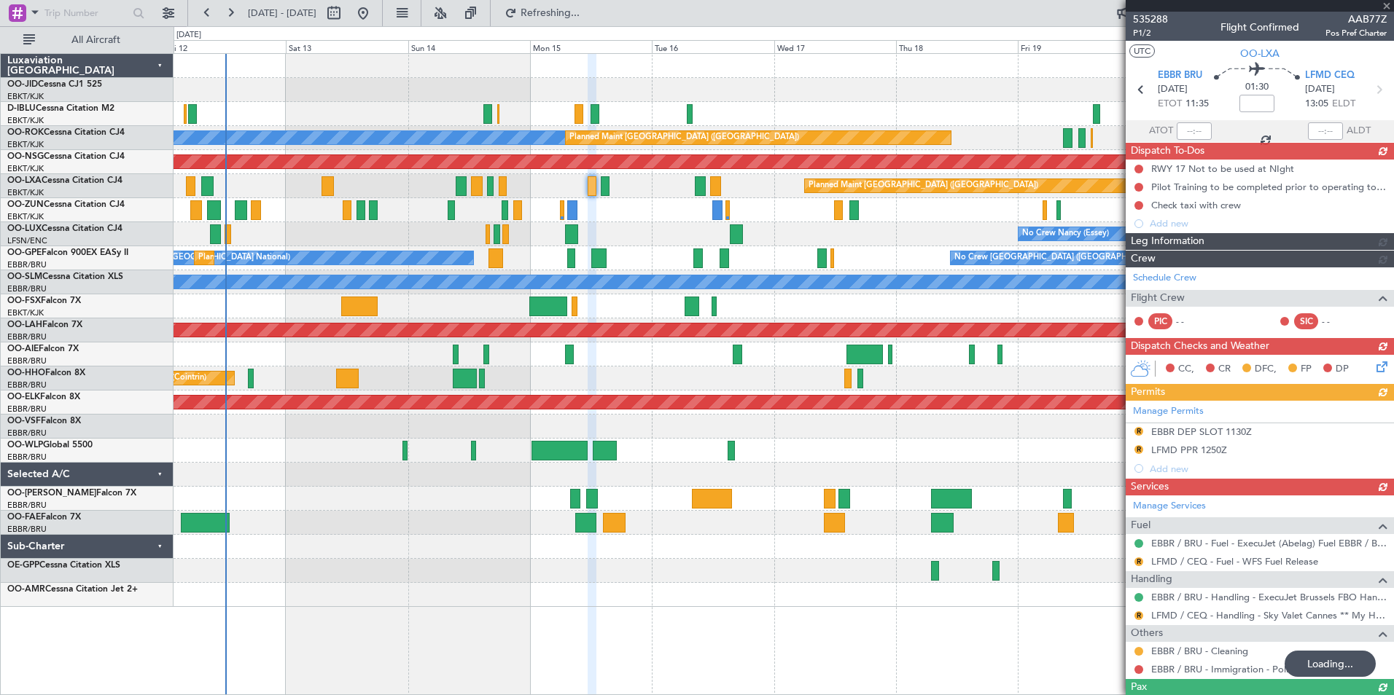
click at [708, 512] on div "No Crew [GEOGRAPHIC_DATA] ([GEOGRAPHIC_DATA] National) A/C Unavailable [GEOGRAP…" at bounding box center [782, 330] width 1219 height 553
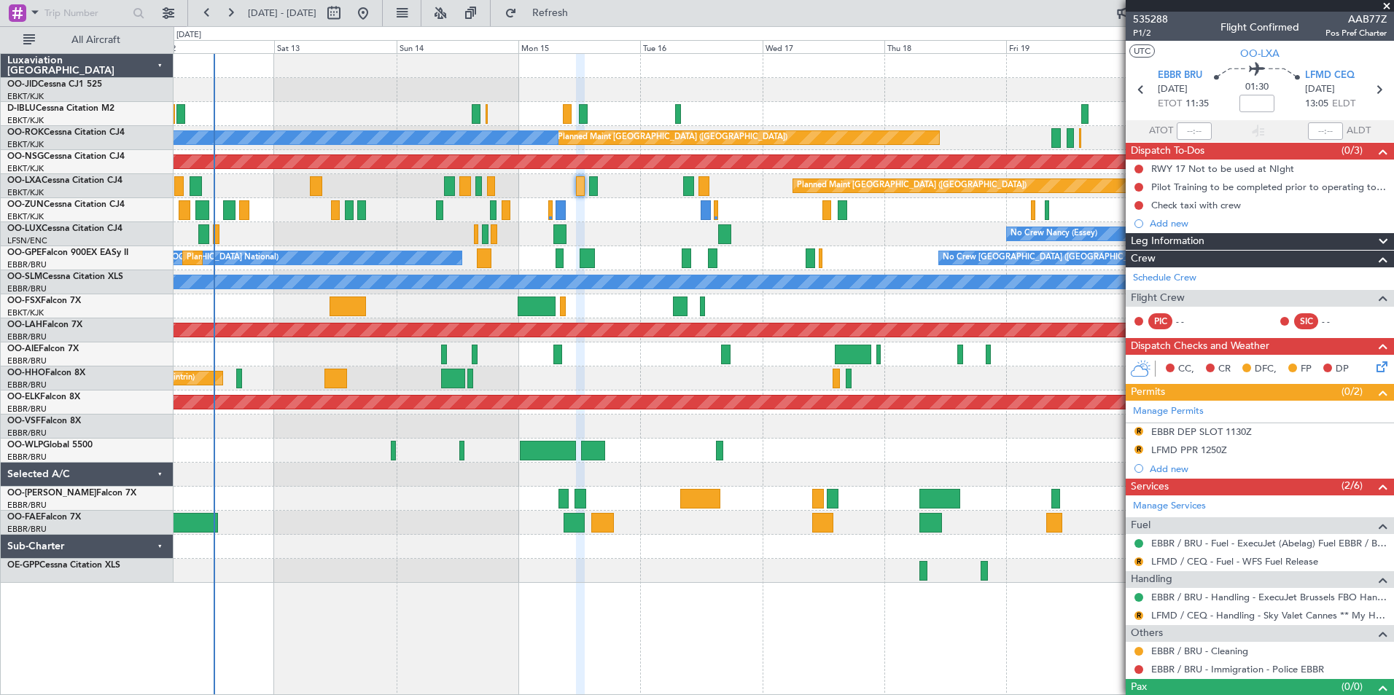
click at [625, 221] on div "Planned Maint Kortrijk-[GEOGRAPHIC_DATA]" at bounding box center [782, 210] width 1219 height 24
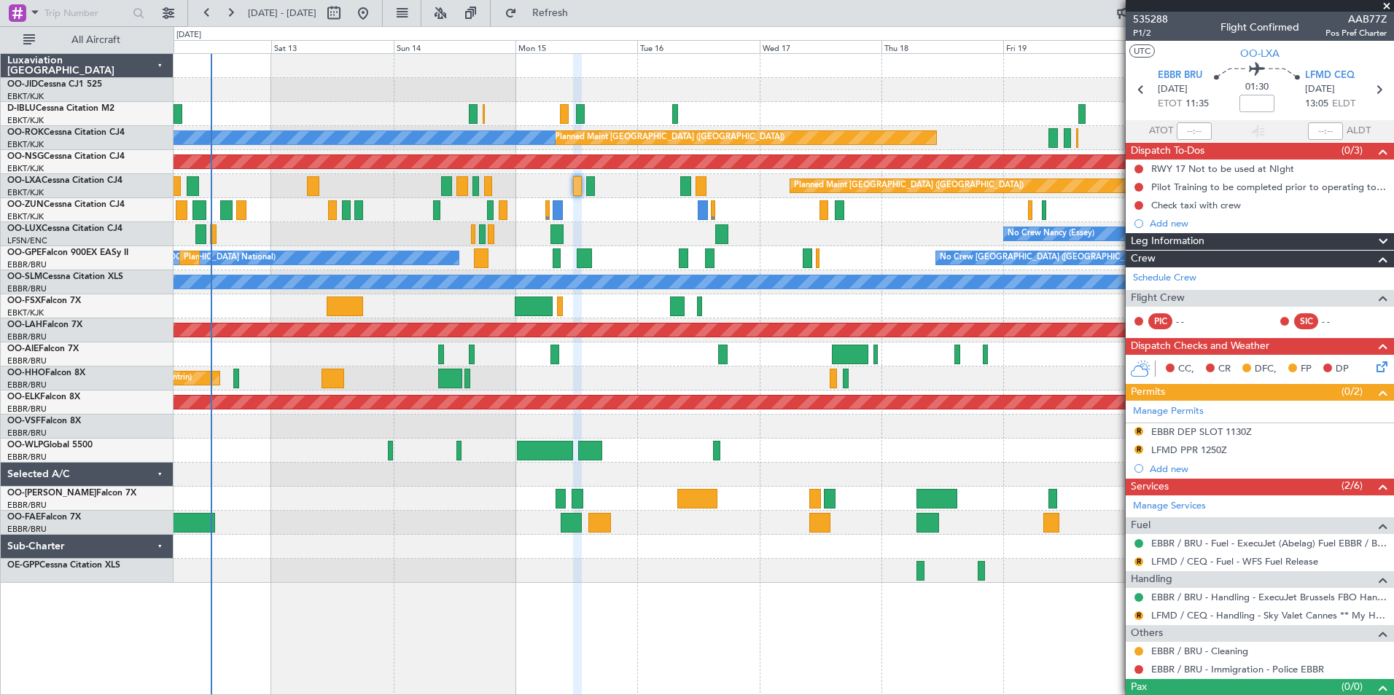
click at [609, 232] on div "No Crew [PERSON_NAME] ([PERSON_NAME]) No Crew [PERSON_NAME] ([PERSON_NAME])" at bounding box center [782, 234] width 1219 height 24
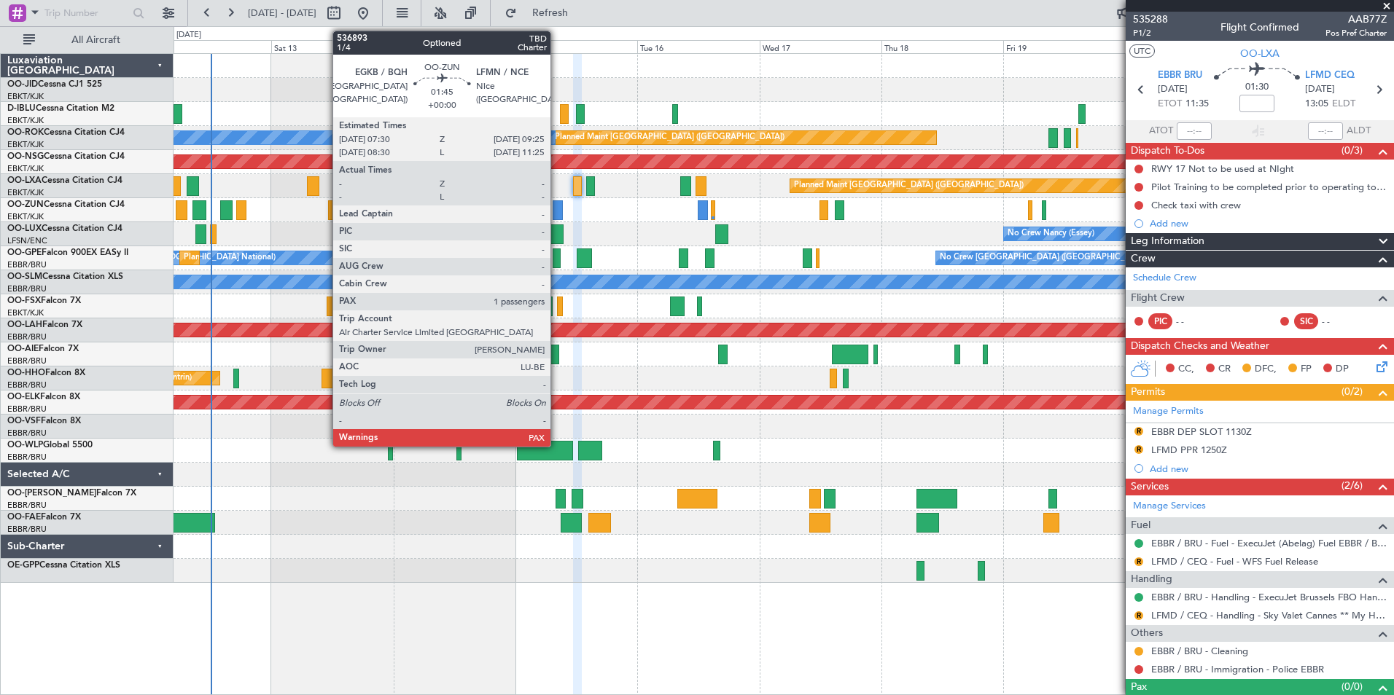
click at [557, 208] on div at bounding box center [557, 210] width 10 height 20
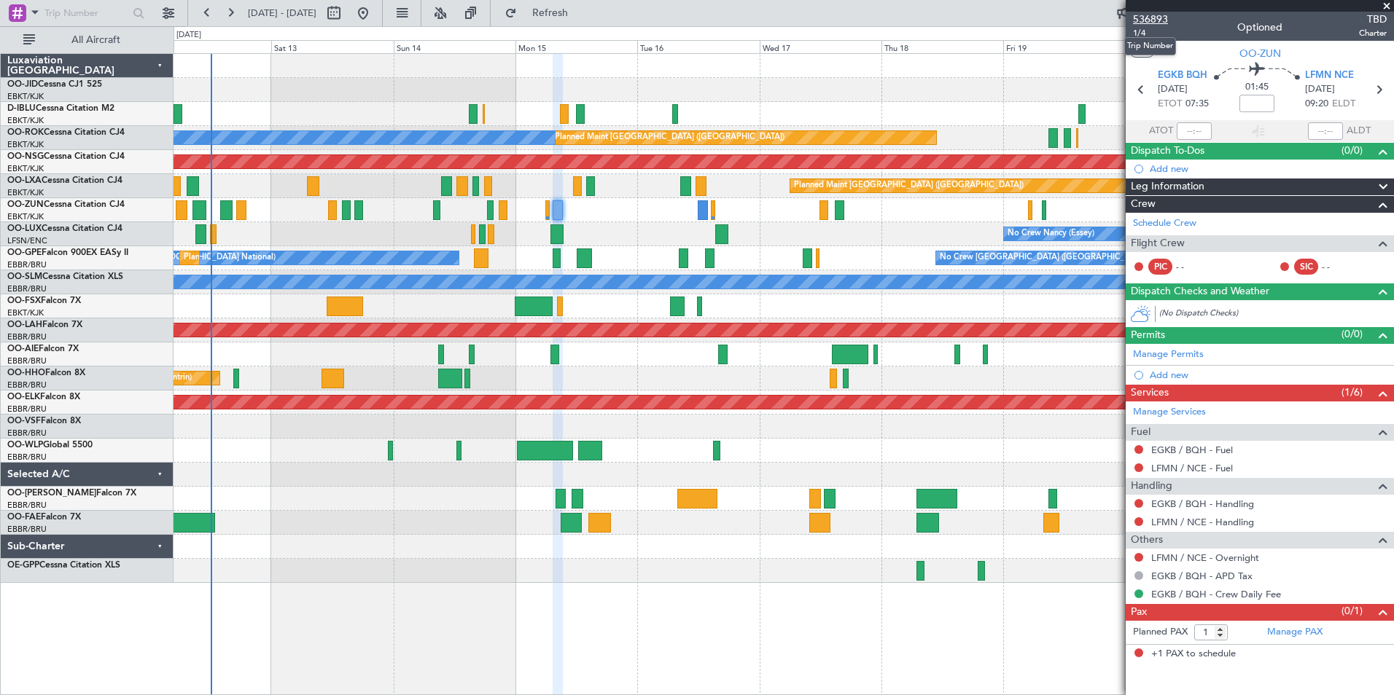
click at [1153, 22] on span "536893" at bounding box center [1150, 19] width 35 height 15
click at [581, 17] on span "Refresh" at bounding box center [550, 13] width 61 height 10
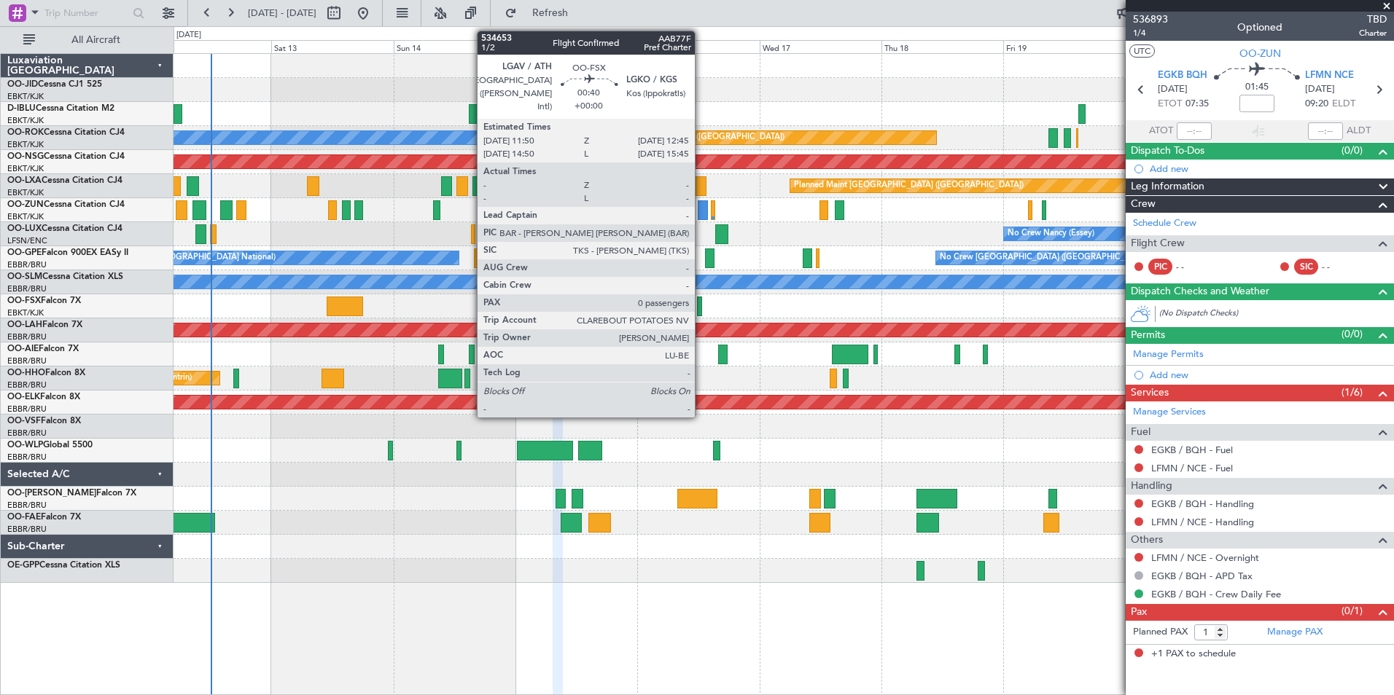
click at [701, 311] on div at bounding box center [699, 307] width 5 height 20
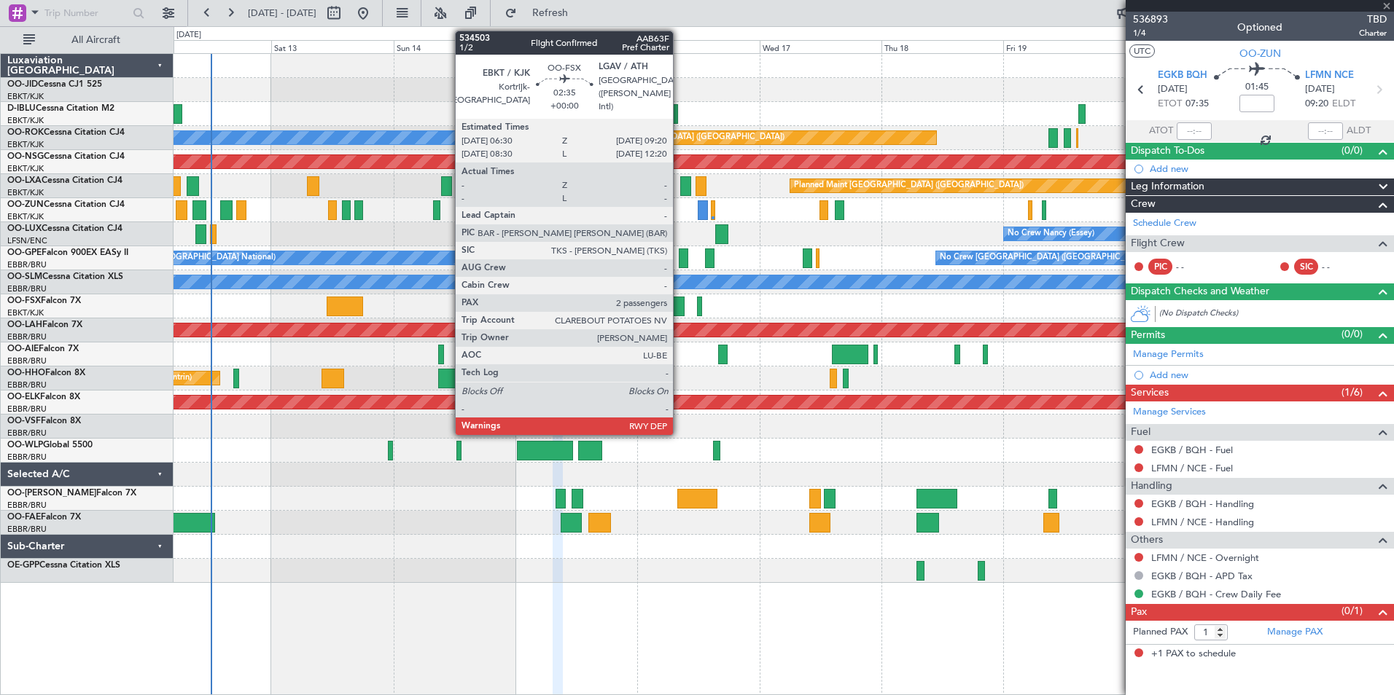
type input "0"
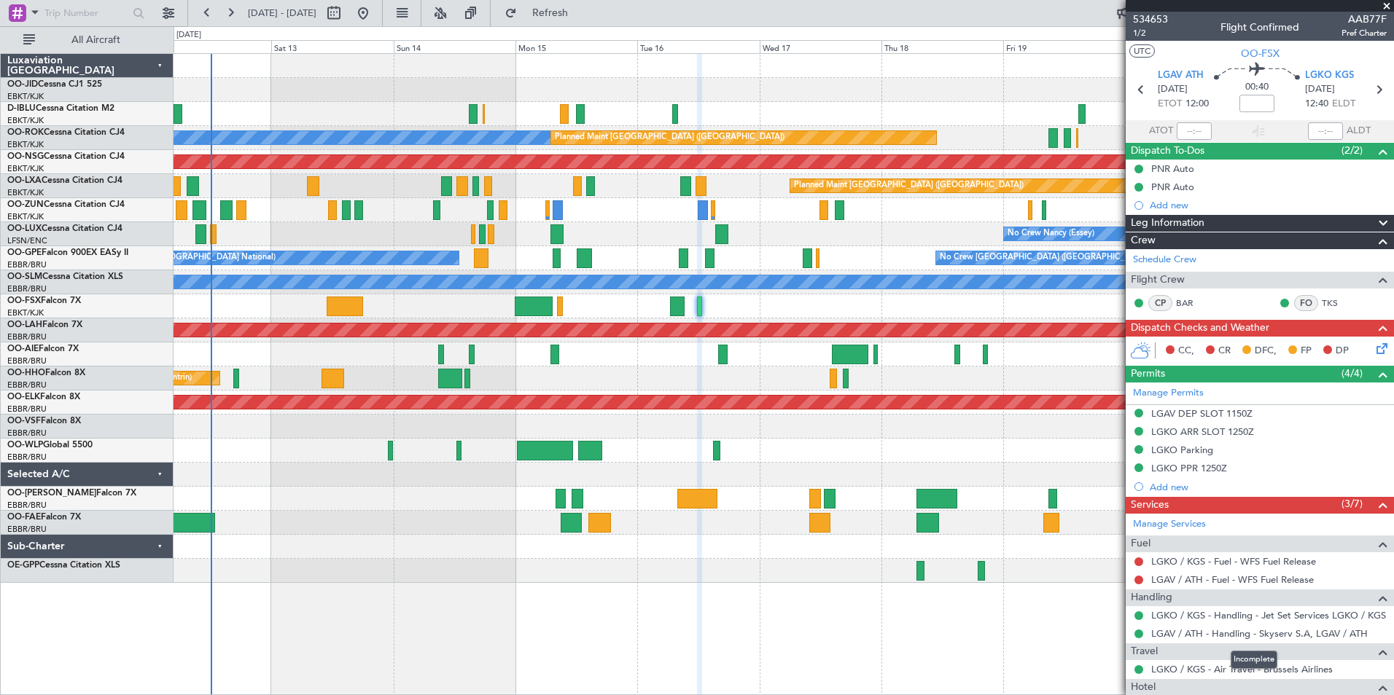
click at [1251, 668] on div "Incomplete" at bounding box center [1253, 660] width 47 height 18
click at [1192, 667] on link "LGKO / KGS - Air Travel - Brussels Airlines" at bounding box center [1241, 669] width 181 height 12
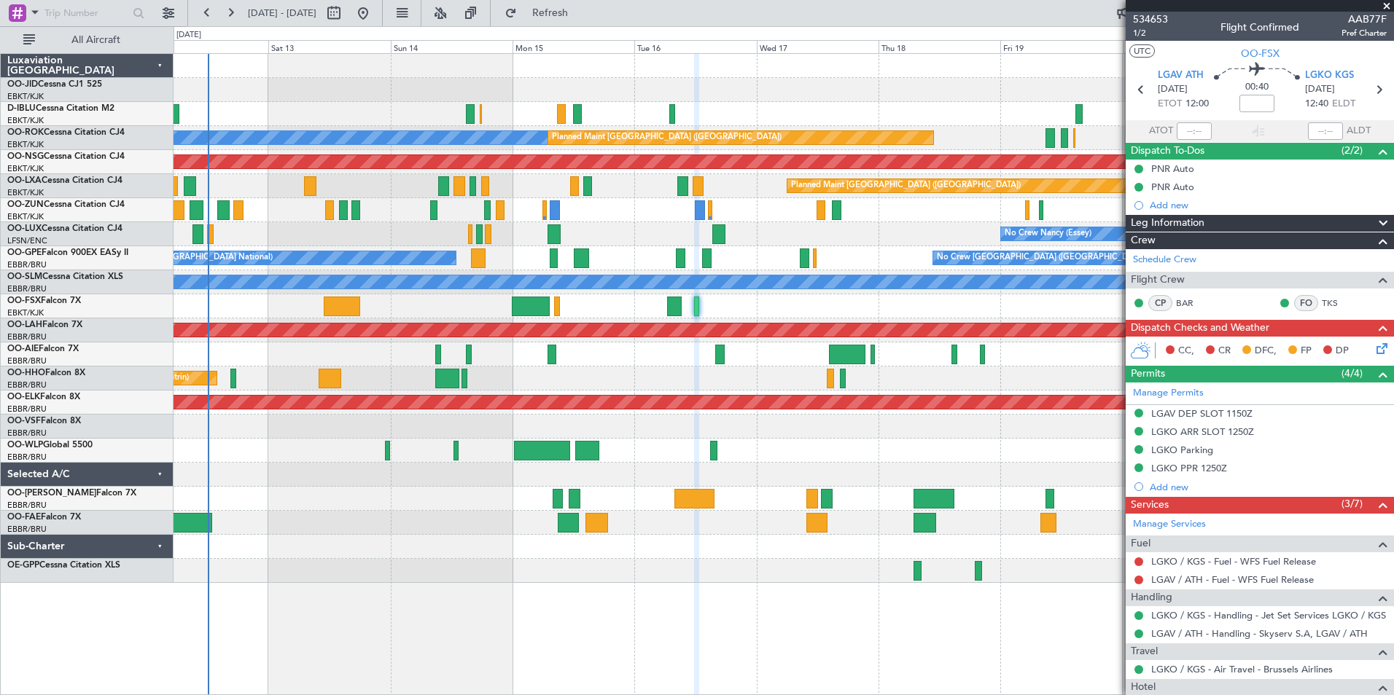
click at [337, 472] on div at bounding box center [782, 475] width 1219 height 24
click at [581, 15] on span "Refresh" at bounding box center [550, 13] width 61 height 10
click at [390, 227] on div "No Crew [PERSON_NAME] ([PERSON_NAME]) No Crew [PERSON_NAME] ([PERSON_NAME])" at bounding box center [782, 234] width 1219 height 24
